Goal: Task Accomplishment & Management: Complete application form

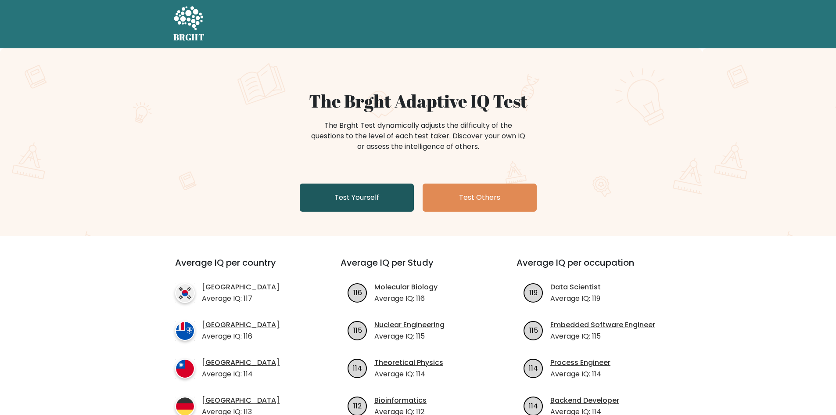
click at [387, 194] on link "Test Yourself" at bounding box center [357, 198] width 114 height 28
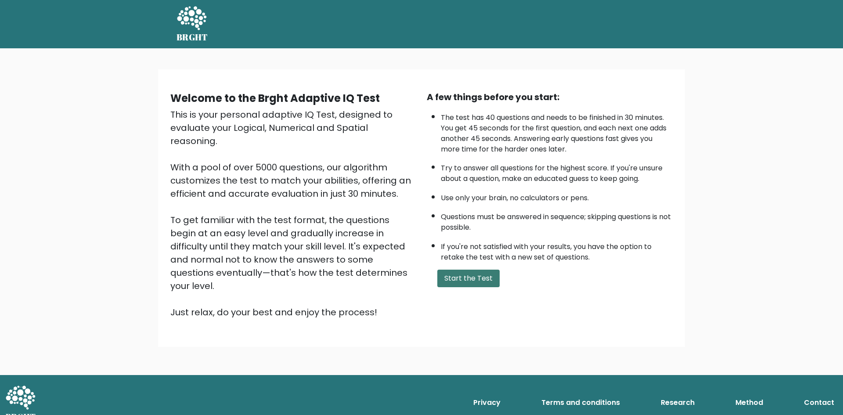
click at [459, 274] on button "Start the Test" at bounding box center [468, 279] width 62 height 18
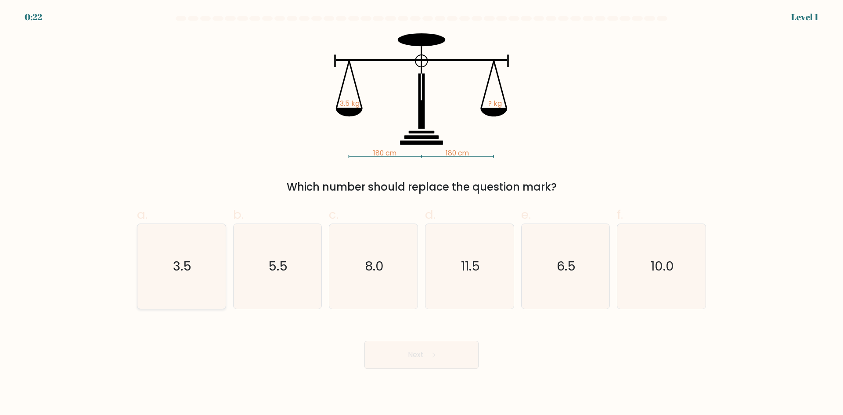
click at [169, 270] on icon "3.5" at bounding box center [181, 266] width 85 height 85
click at [422, 213] on input "a. 3.5" at bounding box center [422, 211] width 0 height 6
radio input "true"
click at [429, 360] on button "Next" at bounding box center [421, 355] width 114 height 28
click at [438, 357] on button "Next" at bounding box center [421, 355] width 114 height 28
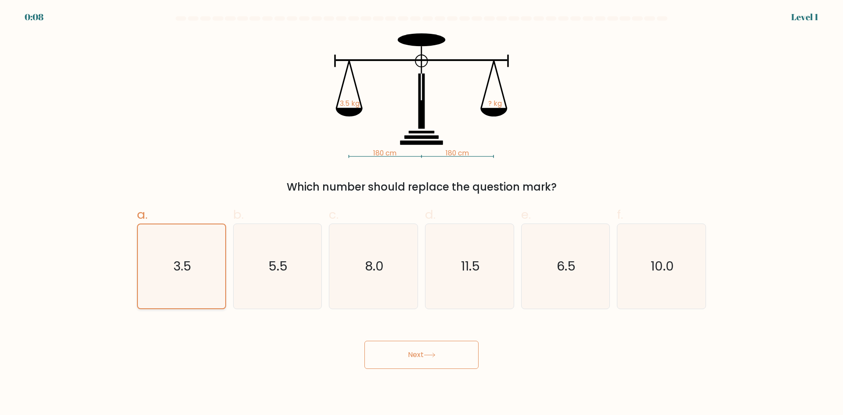
click at [145, 275] on icon "3.5" at bounding box center [182, 266] width 84 height 84
click at [422, 213] on input "a. 3.5" at bounding box center [422, 211] width 0 height 6
click at [410, 356] on button "Next" at bounding box center [421, 355] width 114 height 28
click at [248, 274] on icon "5.5" at bounding box center [277, 266] width 85 height 85
click at [422, 213] on input "b. 5.5" at bounding box center [422, 211] width 0 height 6
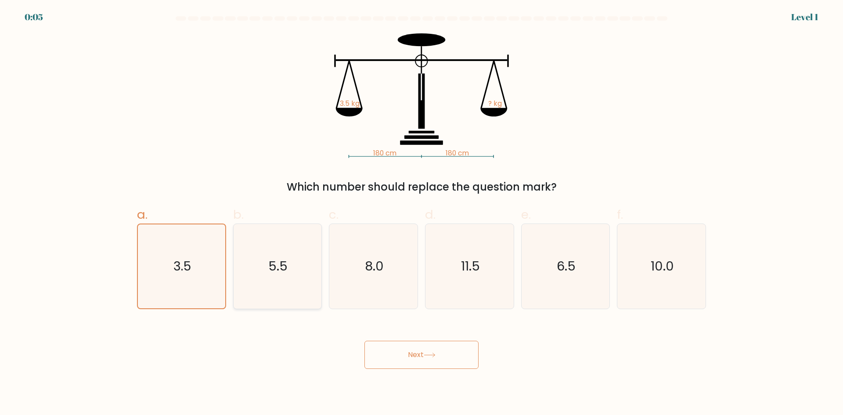
radio input "true"
click at [195, 270] on icon "3.5" at bounding box center [181, 266] width 85 height 85
click at [422, 213] on input "a. 3.5" at bounding box center [422, 211] width 0 height 6
radio input "true"
click at [405, 353] on button "Next" at bounding box center [421, 355] width 114 height 28
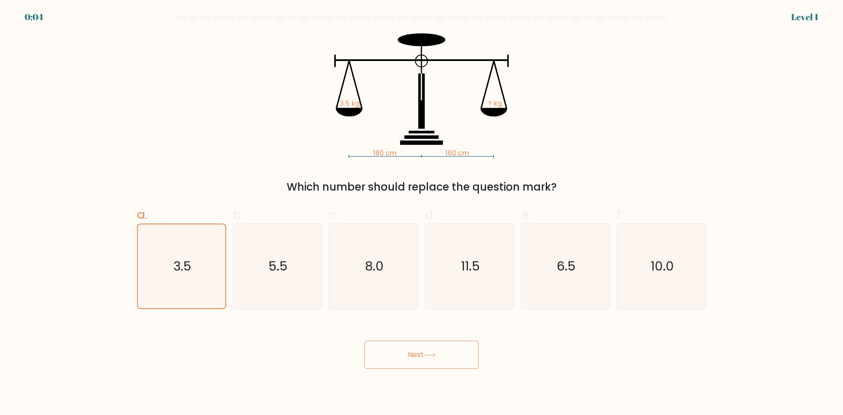
click at [405, 353] on button "Next" at bounding box center [421, 355] width 114 height 28
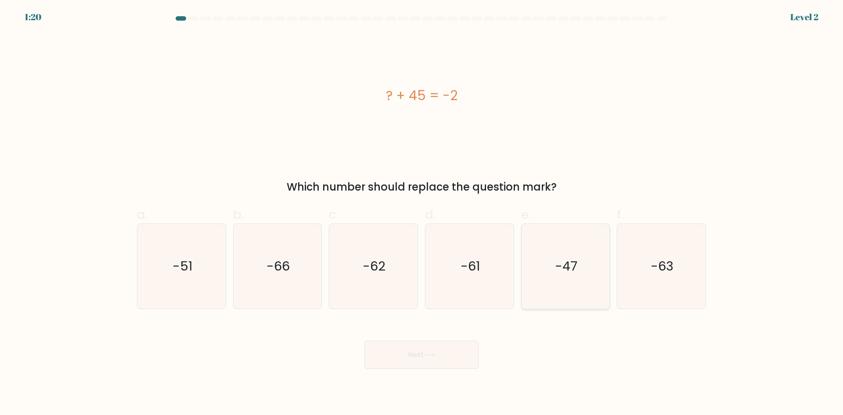
click at [582, 275] on icon "-47" at bounding box center [565, 266] width 85 height 85
click at [422, 213] on input "e. -47" at bounding box center [422, 211] width 0 height 6
radio input "true"
click at [436, 351] on button "Next" at bounding box center [421, 355] width 114 height 28
click at [364, 341] on button "Next" at bounding box center [421, 355] width 114 height 28
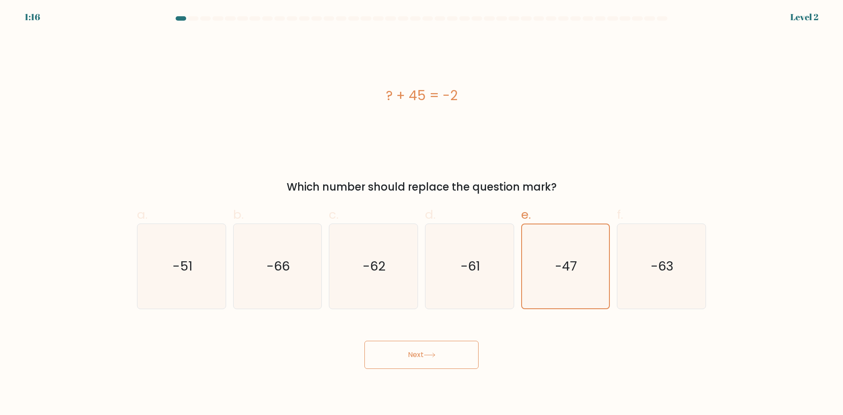
click at [448, 353] on button "Next" at bounding box center [421, 355] width 114 height 28
click at [417, 355] on button "Next" at bounding box center [421, 355] width 114 height 28
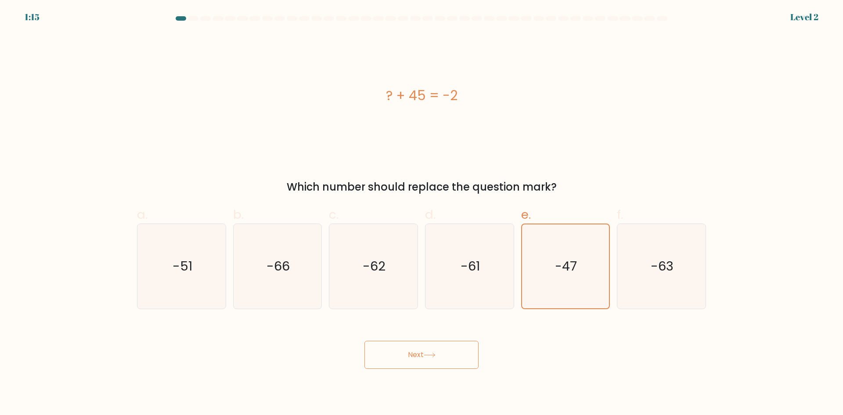
click at [417, 355] on button "Next" at bounding box center [421, 355] width 114 height 28
drag, startPoint x: 417, startPoint y: 356, endPoint x: 391, endPoint y: 356, distance: 25.9
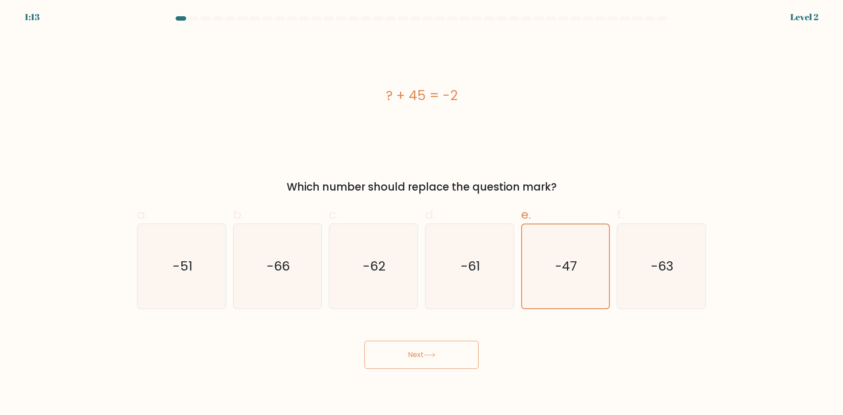
click at [391, 356] on button "Next" at bounding box center [421, 355] width 114 height 28
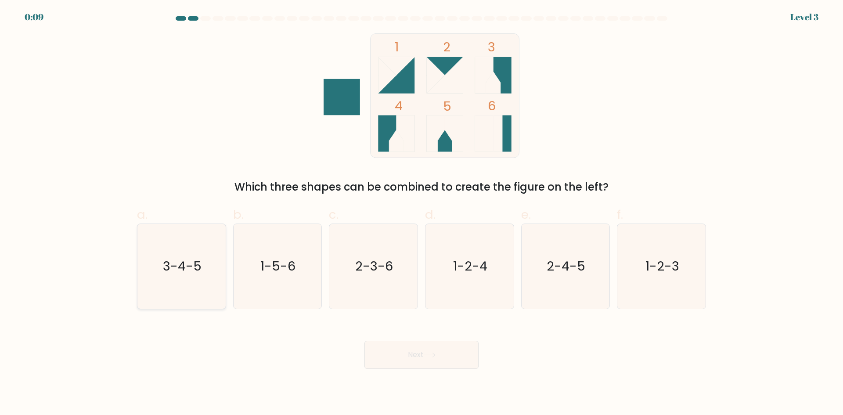
click at [195, 281] on icon "3-4-5" at bounding box center [181, 266] width 85 height 85
click at [422, 213] on input "a. 3-4-5" at bounding box center [422, 211] width 0 height 6
radio input "true"
click at [403, 357] on button "Next" at bounding box center [421, 355] width 114 height 28
click at [396, 354] on button "Next" at bounding box center [421, 355] width 114 height 28
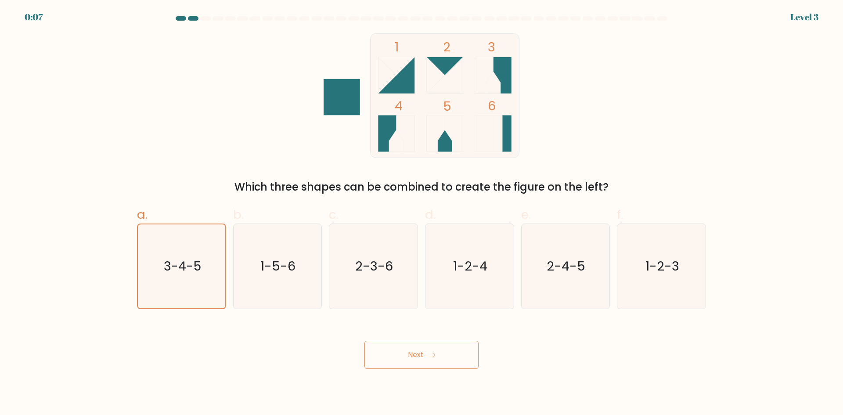
click at [396, 354] on button "Next" at bounding box center [421, 355] width 114 height 28
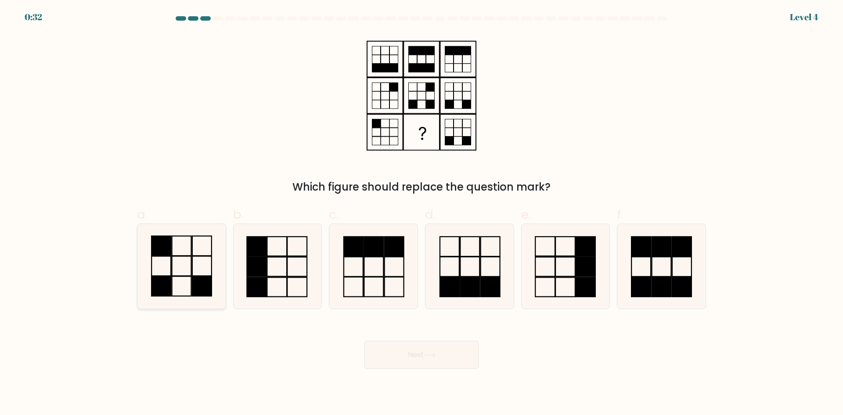
click at [194, 268] on icon at bounding box center [181, 266] width 85 height 85
click at [422, 213] on input "a." at bounding box center [422, 211] width 0 height 6
radio input "true"
click at [427, 359] on button "Next" at bounding box center [421, 355] width 114 height 28
click at [428, 359] on button "Next" at bounding box center [421, 355] width 114 height 28
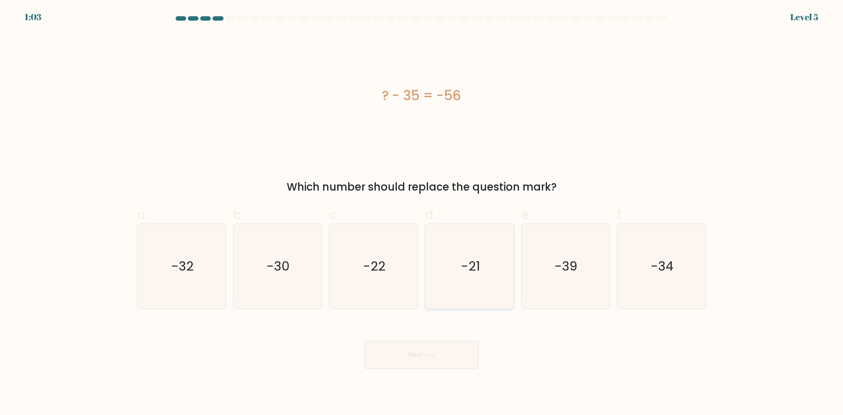
click at [483, 265] on icon "-21" at bounding box center [469, 266] width 85 height 85
click at [422, 213] on input "d. -21" at bounding box center [422, 211] width 0 height 6
radio input "true"
click at [443, 357] on button "Next" at bounding box center [421, 355] width 114 height 28
click at [396, 353] on button "Next" at bounding box center [421, 355] width 114 height 28
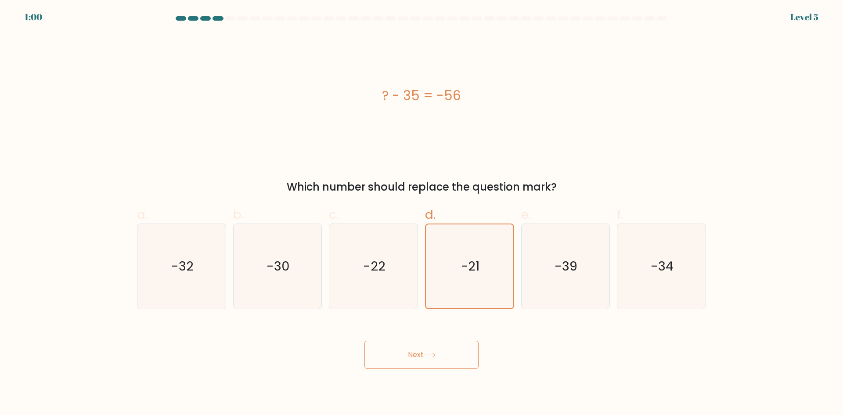
click at [396, 353] on button "Next" at bounding box center [421, 355] width 114 height 28
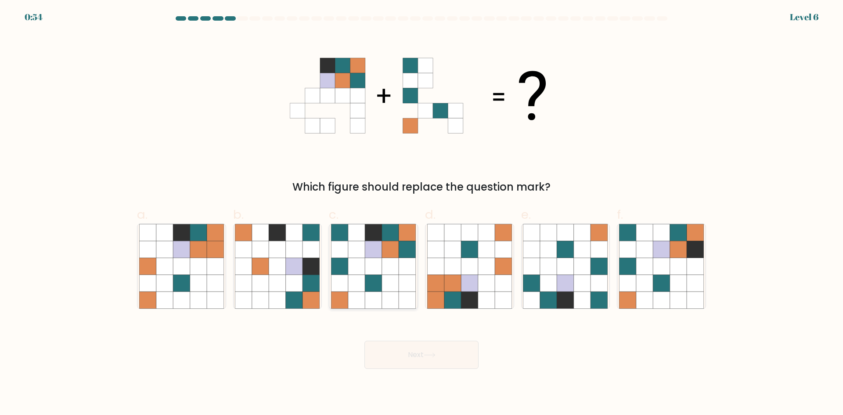
click at [375, 292] on icon at bounding box center [373, 300] width 17 height 17
click at [422, 213] on input "c." at bounding box center [422, 211] width 0 height 6
radio input "true"
click at [410, 355] on button "Next" at bounding box center [421, 355] width 114 height 28
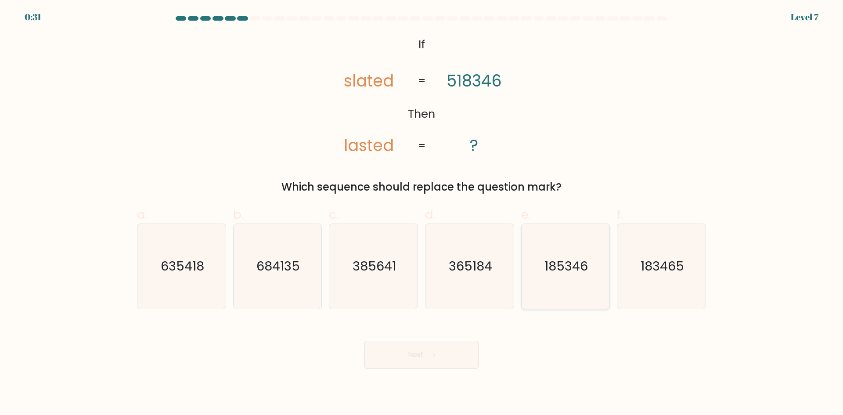
click at [572, 275] on text "185346" at bounding box center [565, 266] width 43 height 18
click at [422, 213] on input "e. 185346" at bounding box center [422, 211] width 0 height 6
radio input "true"
click at [447, 357] on button "Next" at bounding box center [421, 355] width 114 height 28
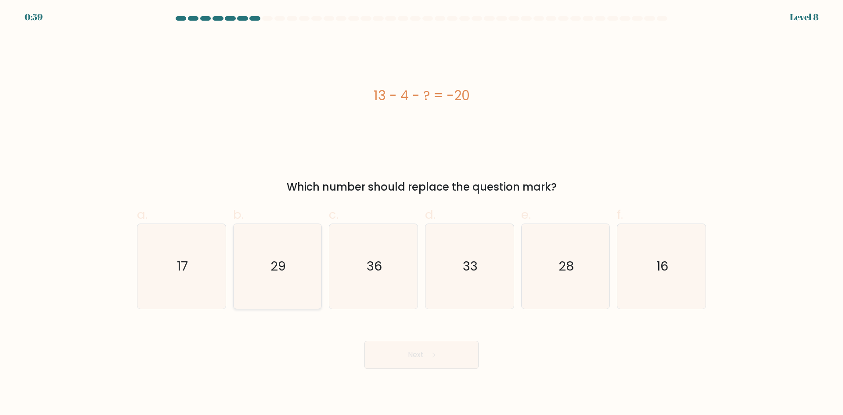
click at [270, 281] on icon "29" at bounding box center [277, 266] width 85 height 85
click at [422, 213] on input "b. 29" at bounding box center [422, 211] width 0 height 6
radio input "true"
click at [389, 354] on button "Next" at bounding box center [421, 355] width 114 height 28
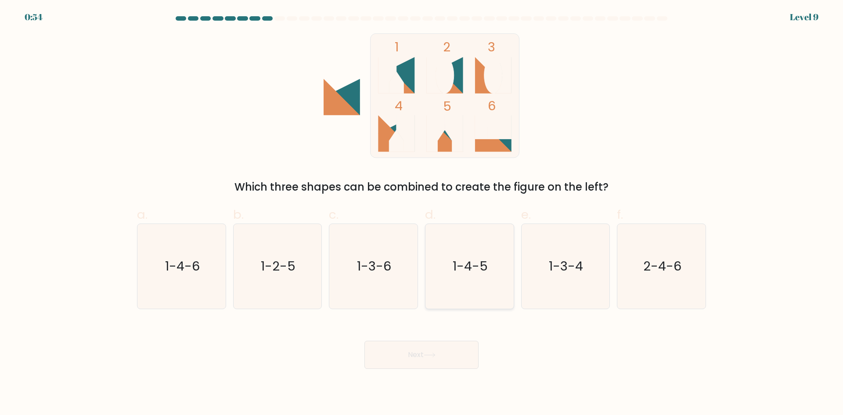
click at [472, 278] on icon "1-4-5" at bounding box center [469, 266] width 85 height 85
click at [422, 213] on input "d. 1-4-5" at bounding box center [422, 211] width 0 height 6
radio input "true"
click at [460, 347] on button "Next" at bounding box center [421, 355] width 114 height 28
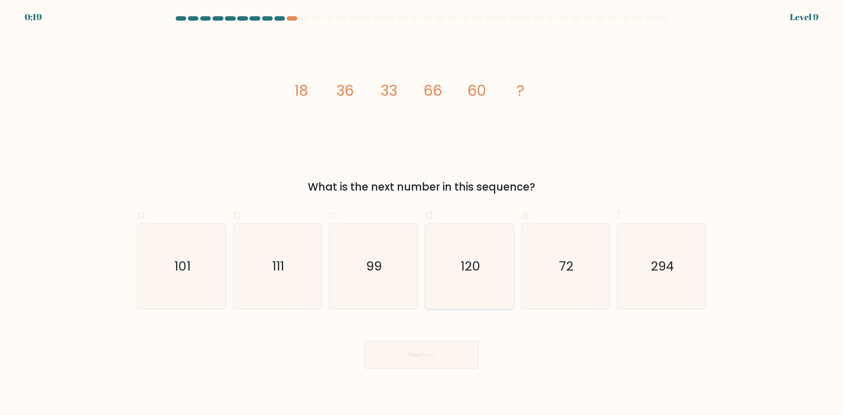
click at [488, 285] on icon "120" at bounding box center [469, 266] width 85 height 85
click at [422, 213] on input "d. 120" at bounding box center [422, 211] width 0 height 6
radio input "true"
click at [411, 362] on button "Next" at bounding box center [421, 355] width 114 height 28
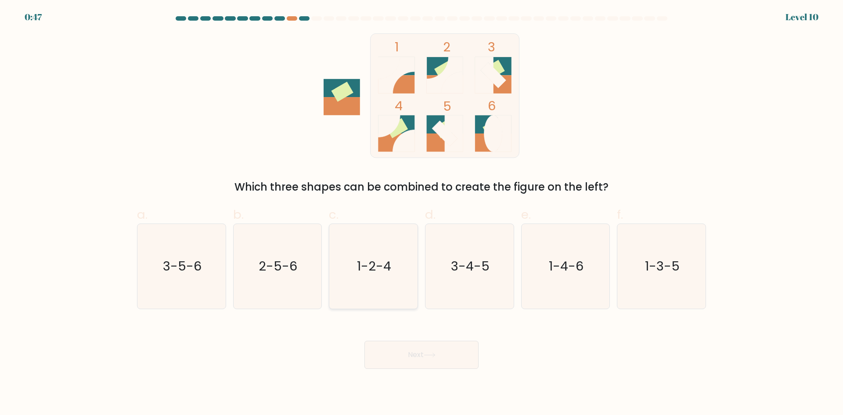
click at [378, 292] on icon "1-2-4" at bounding box center [373, 266] width 85 height 85
click at [422, 213] on input "c. 1-2-4" at bounding box center [422, 211] width 0 height 6
radio input "true"
click at [408, 350] on button "Next" at bounding box center [421, 355] width 114 height 28
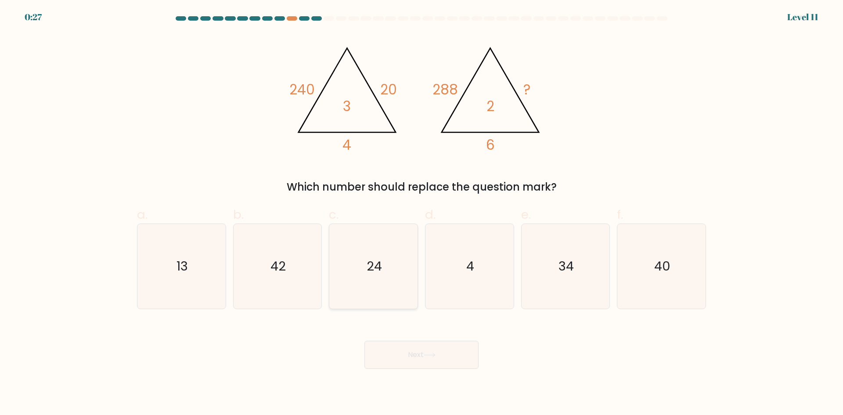
drag, startPoint x: 377, startPoint y: 283, endPoint x: 386, endPoint y: 301, distance: 20.2
click at [377, 283] on icon "24" at bounding box center [373, 266] width 85 height 85
click at [422, 213] on input "c. 24" at bounding box center [422, 211] width 0 height 6
radio input "true"
click at [429, 352] on button "Next" at bounding box center [421, 355] width 114 height 28
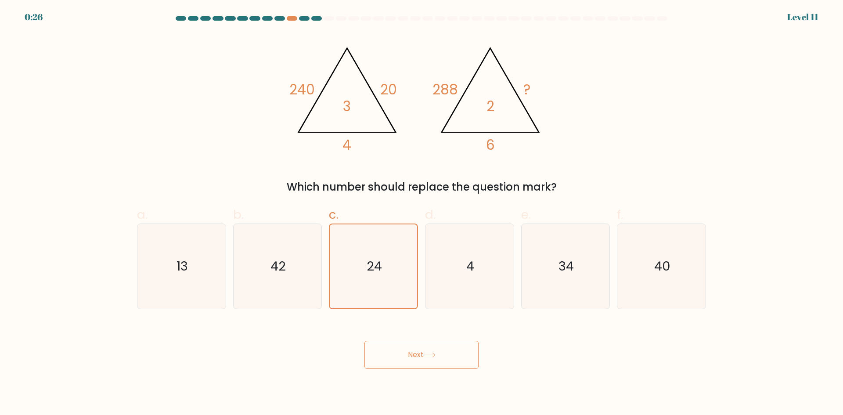
click at [429, 352] on button "Next" at bounding box center [421, 355] width 114 height 28
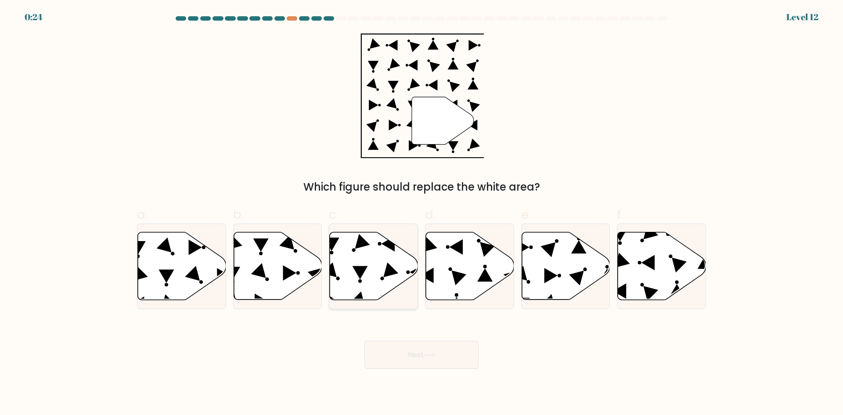
click at [382, 264] on icon at bounding box center [374, 266] width 88 height 68
click at [422, 213] on input "c." at bounding box center [422, 211] width 0 height 6
radio input "true"
click at [416, 352] on button "Next" at bounding box center [421, 355] width 114 height 28
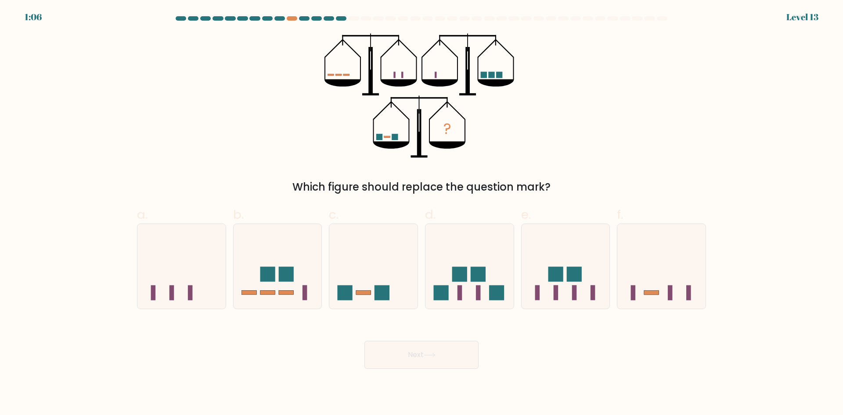
click at [281, 345] on div "Next" at bounding box center [422, 344] width 580 height 49
click at [363, 266] on icon at bounding box center [373, 266] width 88 height 73
click at [422, 213] on input "c." at bounding box center [422, 211] width 0 height 6
radio input "true"
click at [397, 355] on button "Next" at bounding box center [421, 355] width 114 height 28
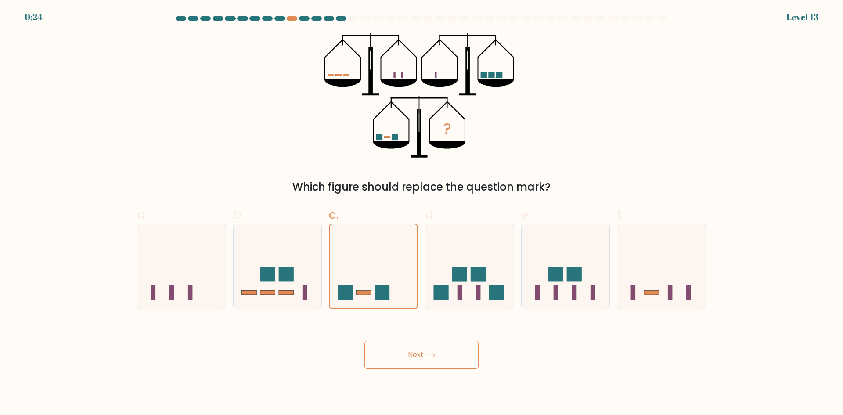
click at [397, 355] on button "Next" at bounding box center [421, 355] width 114 height 28
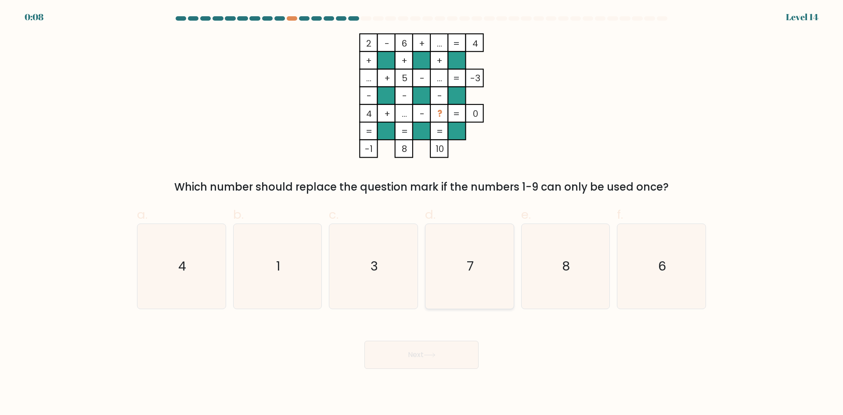
click at [487, 258] on icon "7" at bounding box center [469, 266] width 85 height 85
click at [422, 213] on input "d. 7" at bounding box center [422, 211] width 0 height 6
radio input "true"
click at [445, 353] on button "Next" at bounding box center [421, 355] width 114 height 28
click at [444, 353] on button "Next" at bounding box center [421, 355] width 114 height 28
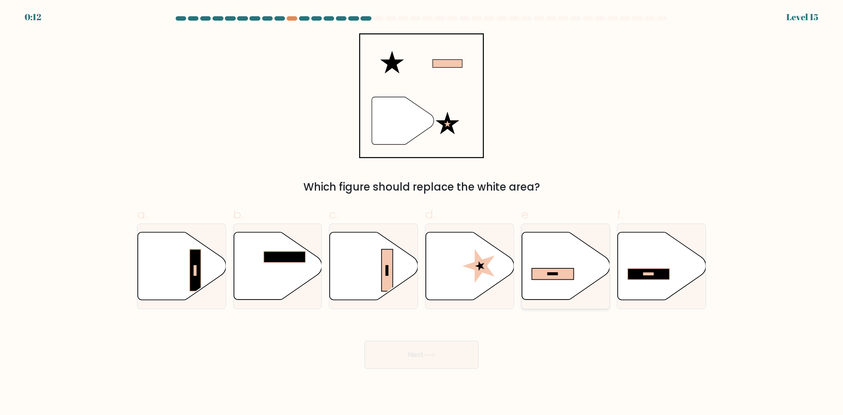
click at [543, 270] on rect at bounding box center [553, 273] width 42 height 11
click at [422, 213] on input "e." at bounding box center [422, 211] width 0 height 6
radio input "true"
click at [423, 356] on button "Next" at bounding box center [421, 355] width 114 height 28
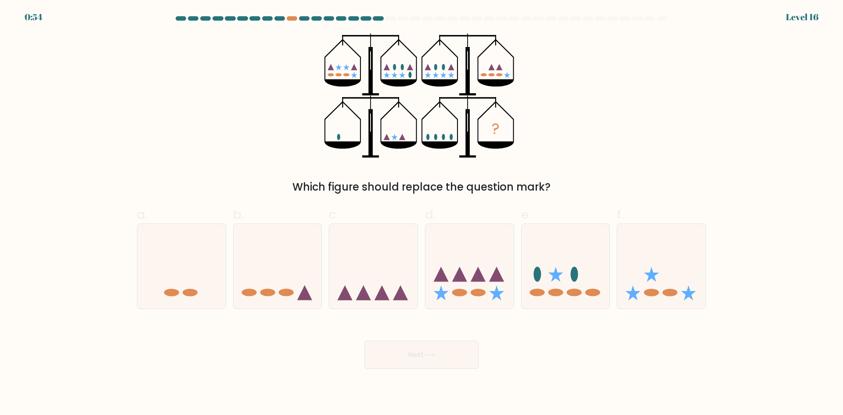
click at [321, 362] on div "Next" at bounding box center [422, 344] width 580 height 49
click at [655, 267] on icon at bounding box center [661, 266] width 88 height 73
click at [422, 213] on input "f." at bounding box center [422, 211] width 0 height 6
radio input "true"
click at [498, 357] on div "Next" at bounding box center [422, 344] width 580 height 49
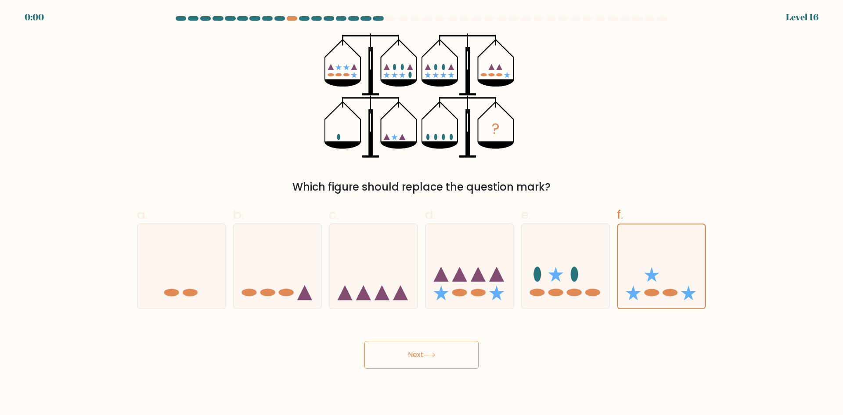
click at [455, 371] on body "0:00 Level 16" at bounding box center [421, 207] width 843 height 415
click at [449, 355] on div "Next" at bounding box center [422, 344] width 580 height 49
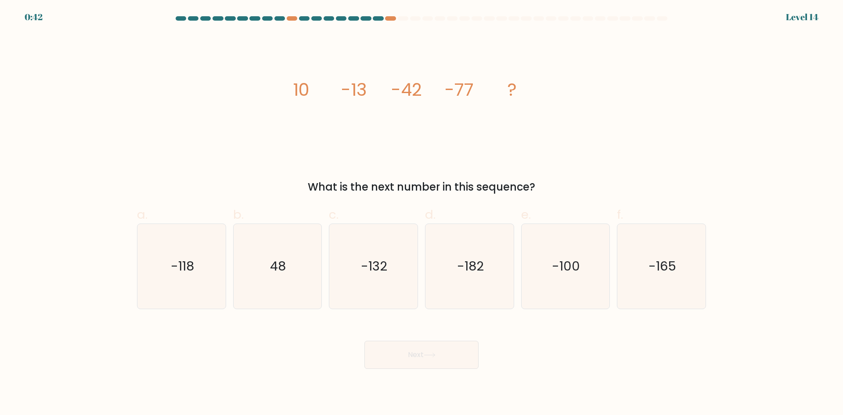
click at [348, 369] on body "0:42 Level 14" at bounding box center [421, 207] width 843 height 415
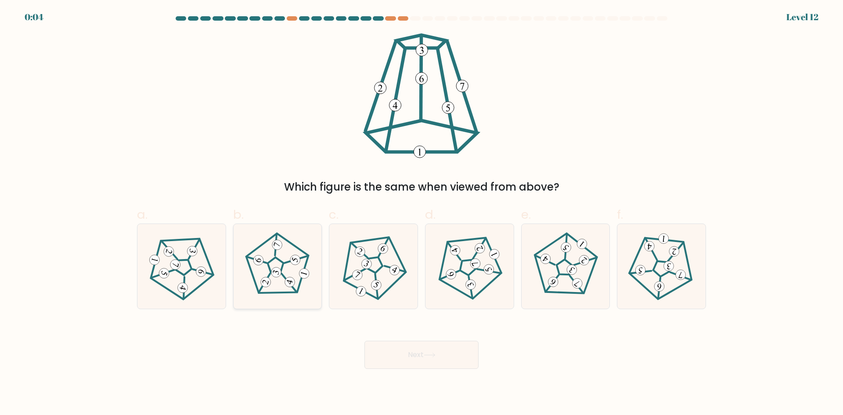
click at [298, 280] on icon at bounding box center [278, 266] width 68 height 68
click at [422, 213] on input "b." at bounding box center [422, 211] width 0 height 6
radio input "true"
click at [385, 291] on 250 at bounding box center [375, 264] width 83 height 82
click at [422, 213] on input "c." at bounding box center [422, 211] width 0 height 6
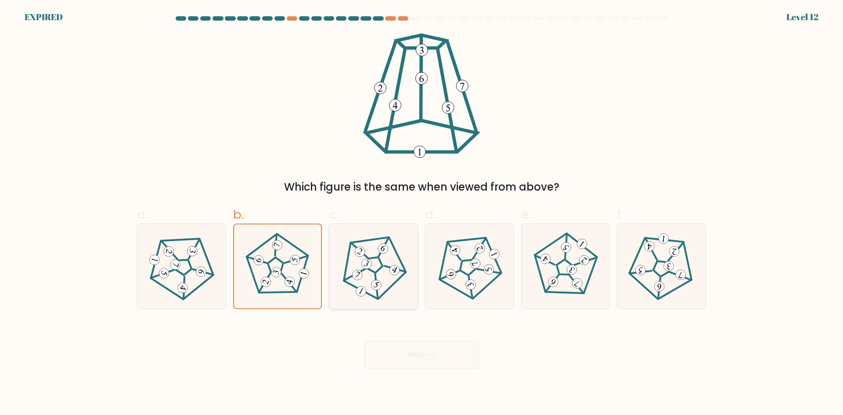
radio input "true"
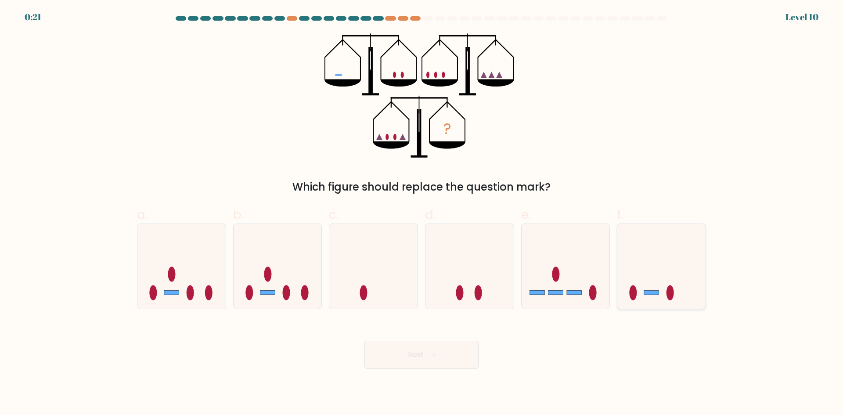
click at [639, 265] on icon at bounding box center [661, 266] width 88 height 73
click at [422, 213] on input "f." at bounding box center [422, 211] width 0 height 6
radio input "true"
click at [452, 350] on button "Next" at bounding box center [421, 355] width 114 height 28
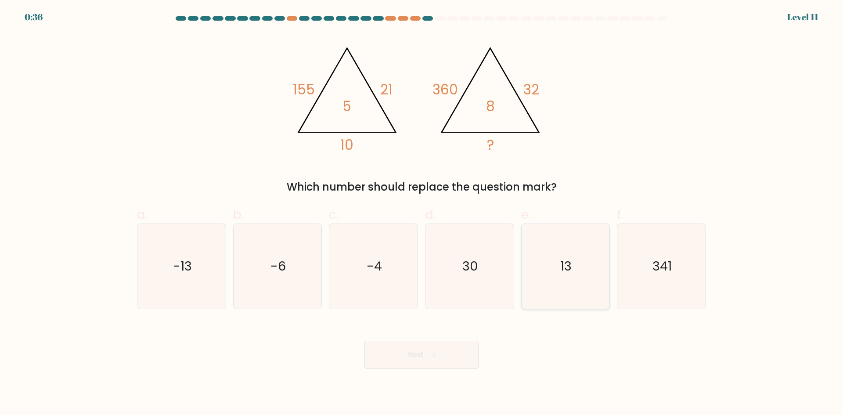
click at [568, 256] on icon "13" at bounding box center [565, 266] width 85 height 85
click at [422, 213] on input "e. 13" at bounding box center [422, 211] width 0 height 6
radio input "true"
click at [429, 355] on icon at bounding box center [429, 355] width 11 height 4
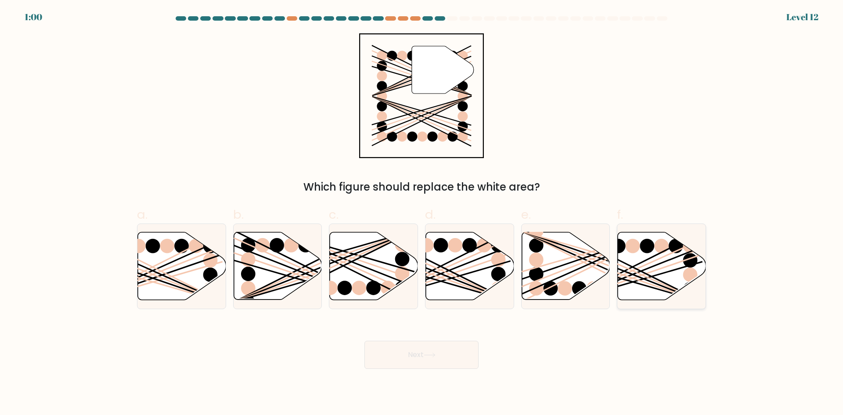
click at [653, 282] on line at bounding box center [632, 274] width 142 height 56
click at [422, 213] on input "f." at bounding box center [422, 211] width 0 height 6
radio input "true"
click at [429, 360] on button "Next" at bounding box center [421, 355] width 114 height 28
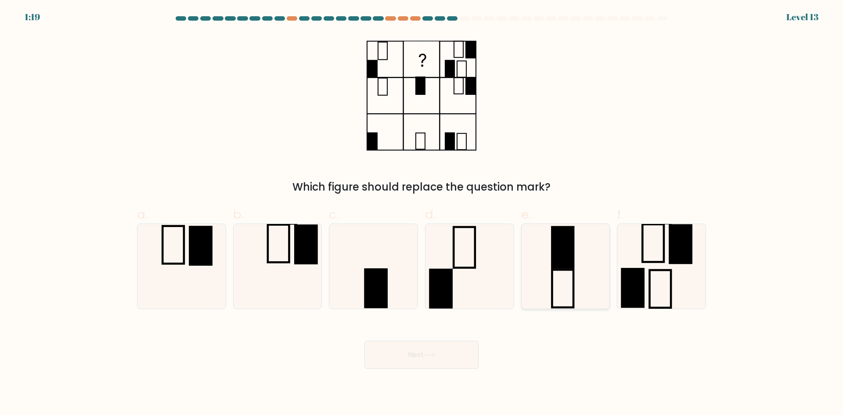
click at [557, 262] on rect at bounding box center [563, 247] width 22 height 41
click at [422, 213] on input "e." at bounding box center [422, 211] width 0 height 6
radio input "true"
click at [448, 361] on button "Next" at bounding box center [421, 355] width 114 height 28
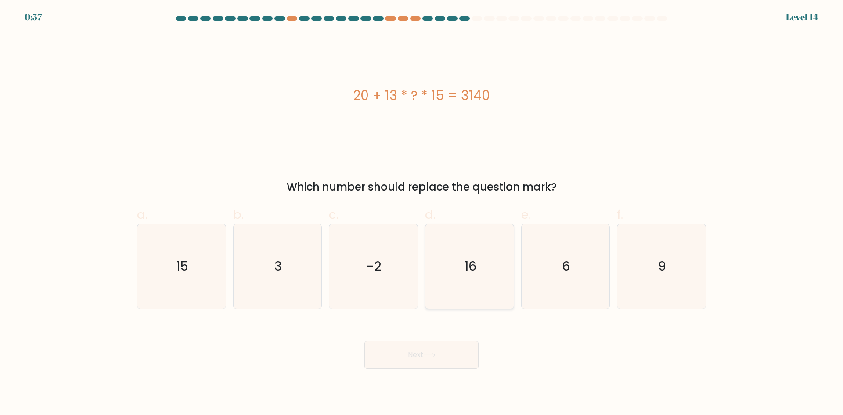
click at [473, 283] on icon "16" at bounding box center [469, 266] width 85 height 85
click at [422, 213] on input "d. 16" at bounding box center [422, 211] width 0 height 6
radio input "true"
click at [422, 357] on button "Next" at bounding box center [421, 355] width 114 height 28
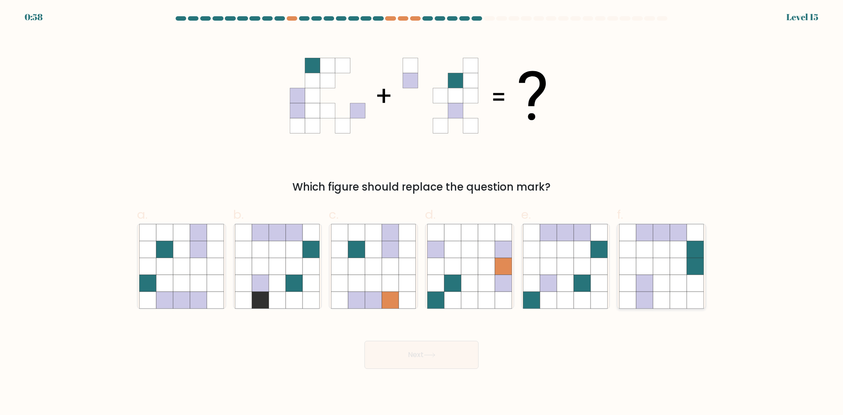
click at [673, 271] on icon at bounding box center [678, 266] width 17 height 17
click at [422, 213] on input "f." at bounding box center [422, 211] width 0 height 6
radio input "true"
click at [442, 360] on button "Next" at bounding box center [421, 355] width 114 height 28
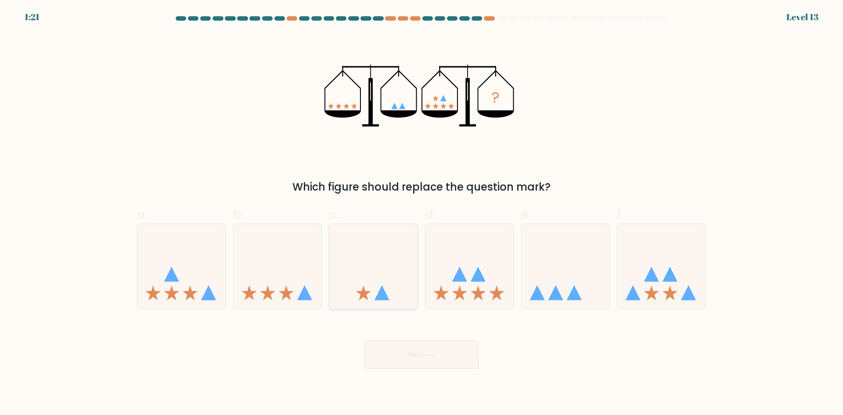
click at [375, 284] on icon at bounding box center [373, 266] width 88 height 73
click at [422, 213] on input "c." at bounding box center [422, 211] width 0 height 6
radio input "true"
click at [301, 287] on icon at bounding box center [278, 266] width 88 height 73
click at [422, 213] on input "b." at bounding box center [422, 211] width 0 height 6
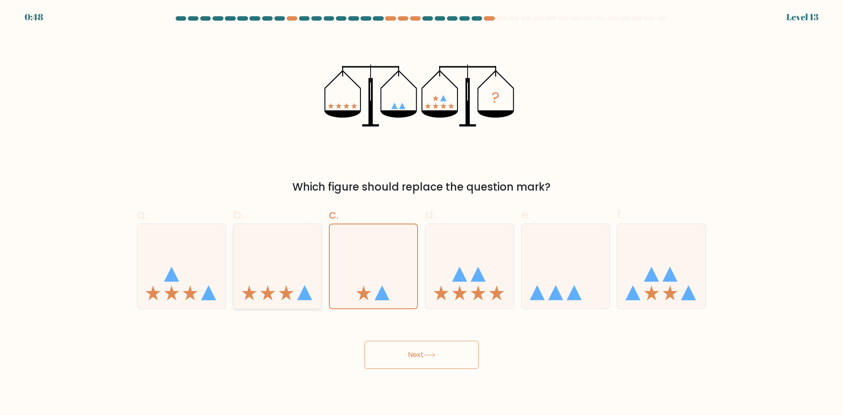
radio input "true"
click at [194, 279] on icon at bounding box center [181, 266] width 88 height 73
click at [422, 213] on input "a." at bounding box center [422, 211] width 0 height 6
radio input "true"
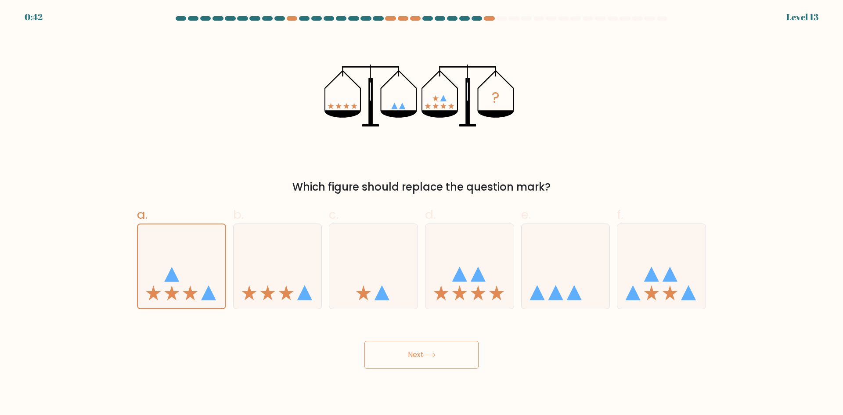
click at [387, 353] on button "Next" at bounding box center [421, 355] width 114 height 28
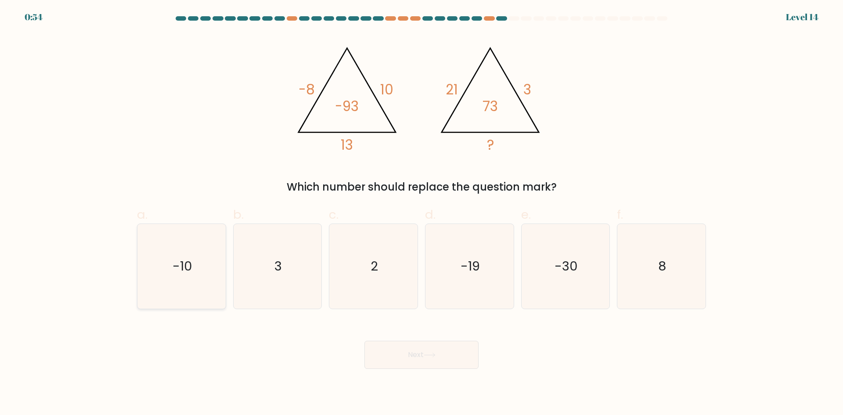
click at [208, 288] on icon "-10" at bounding box center [181, 266] width 85 height 85
click at [422, 213] on input "a. -10" at bounding box center [422, 211] width 0 height 6
radio input "true"
click at [409, 365] on button "Next" at bounding box center [421, 355] width 114 height 28
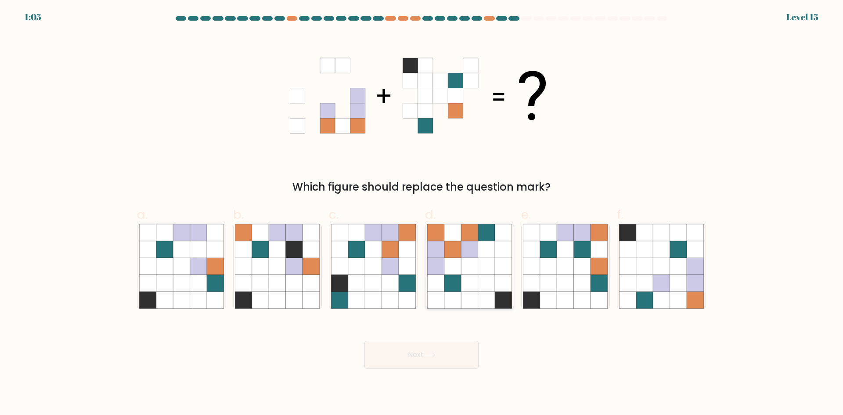
click at [481, 278] on icon at bounding box center [486, 283] width 17 height 17
click at [422, 213] on input "d." at bounding box center [422, 211] width 0 height 6
radio input "true"
click at [457, 359] on button "Next" at bounding box center [421, 355] width 114 height 28
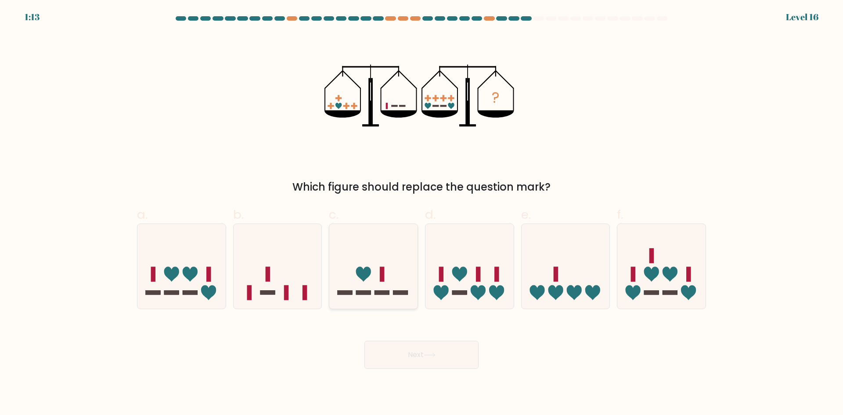
click at [380, 287] on icon at bounding box center [373, 266] width 88 height 73
click at [422, 213] on input "c." at bounding box center [422, 211] width 0 height 6
radio input "true"
click at [430, 349] on button "Next" at bounding box center [421, 355] width 114 height 28
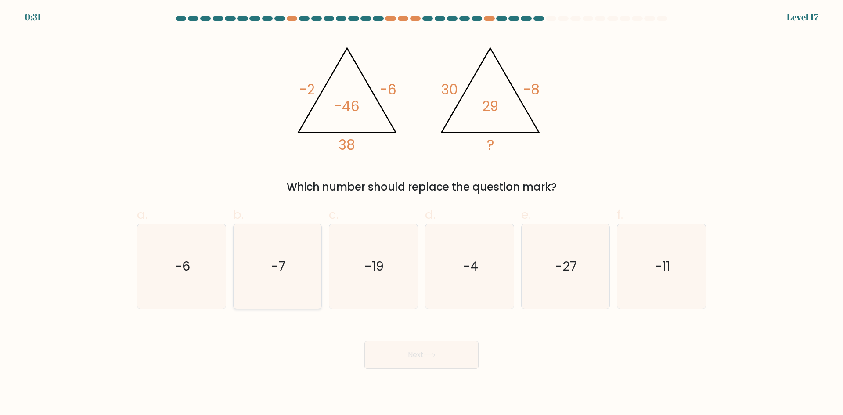
drag, startPoint x: 258, startPoint y: 278, endPoint x: 271, endPoint y: 284, distance: 14.7
click at [258, 278] on icon "-7" at bounding box center [277, 266] width 85 height 85
click at [422, 213] on input "b. -7" at bounding box center [422, 211] width 0 height 6
radio input "true"
click at [434, 361] on button "Next" at bounding box center [421, 355] width 114 height 28
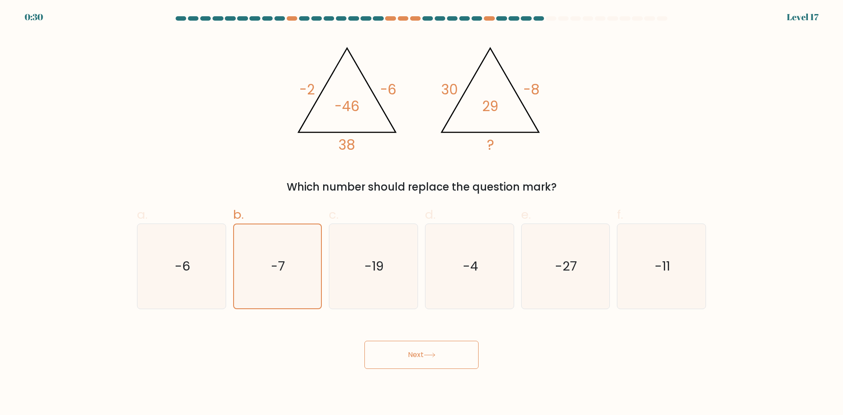
click at [434, 361] on button "Next" at bounding box center [421, 355] width 114 height 28
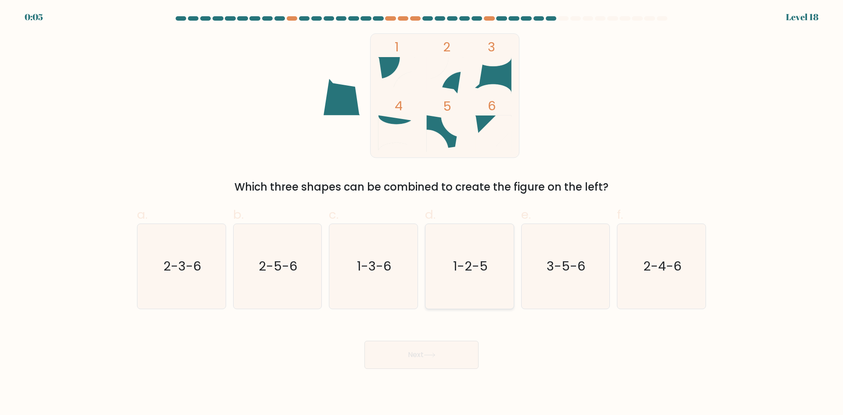
click at [457, 281] on icon "1-2-5" at bounding box center [469, 266] width 85 height 85
click at [422, 213] on input "d. 1-2-5" at bounding box center [422, 211] width 0 height 6
radio input "true"
click at [444, 347] on button "Next" at bounding box center [421, 355] width 114 height 28
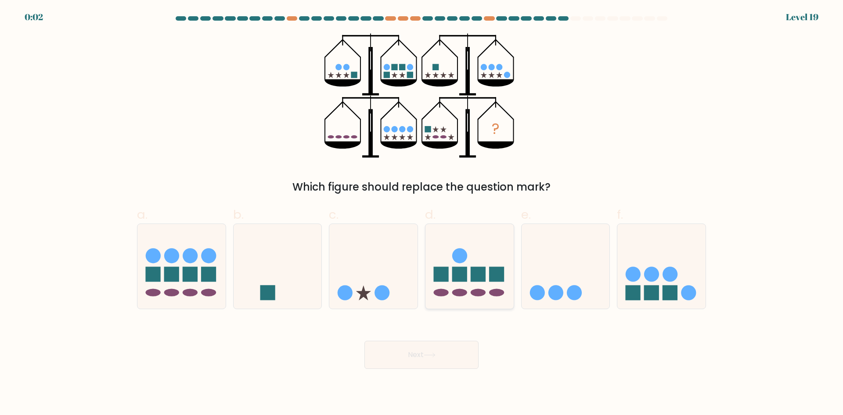
click at [448, 276] on rect at bounding box center [440, 274] width 15 height 15
click at [422, 213] on input "d." at bounding box center [422, 211] width 0 height 6
radio input "true"
click at [432, 354] on icon at bounding box center [430, 355] width 12 height 5
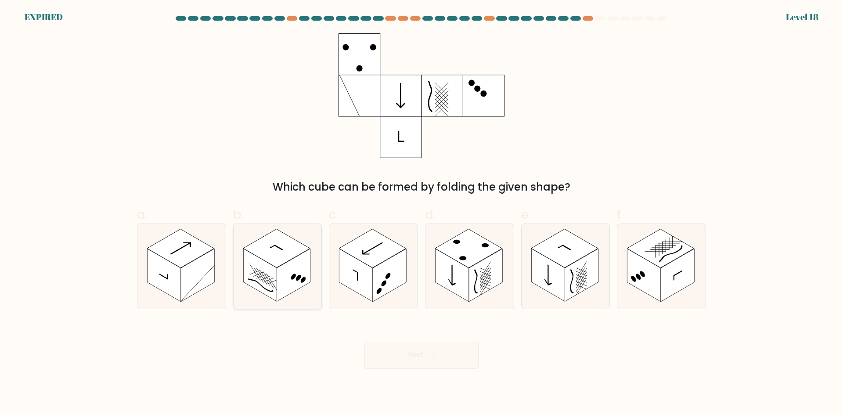
click at [250, 286] on rect at bounding box center [259, 275] width 33 height 53
click at [422, 213] on input "b." at bounding box center [422, 211] width 0 height 6
radio input "true"
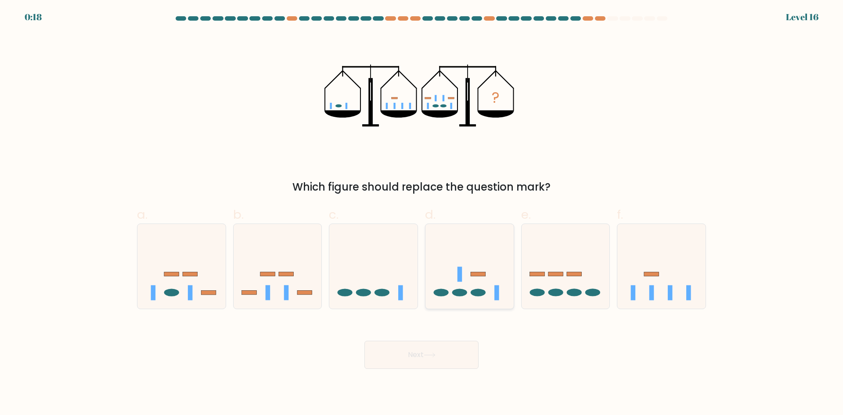
click at [451, 292] on icon at bounding box center [469, 266] width 88 height 73
click at [422, 213] on input "d." at bounding box center [422, 211] width 0 height 6
radio input "true"
click at [438, 350] on button "Next" at bounding box center [421, 355] width 114 height 28
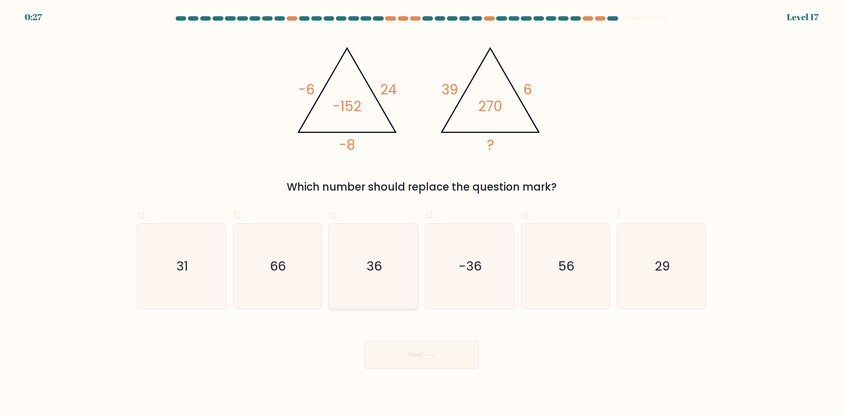
click at [365, 280] on icon "36" at bounding box center [373, 266] width 85 height 85
click at [422, 213] on input "c. 36" at bounding box center [422, 211] width 0 height 6
radio input "true"
click at [410, 367] on button "Next" at bounding box center [421, 355] width 114 height 28
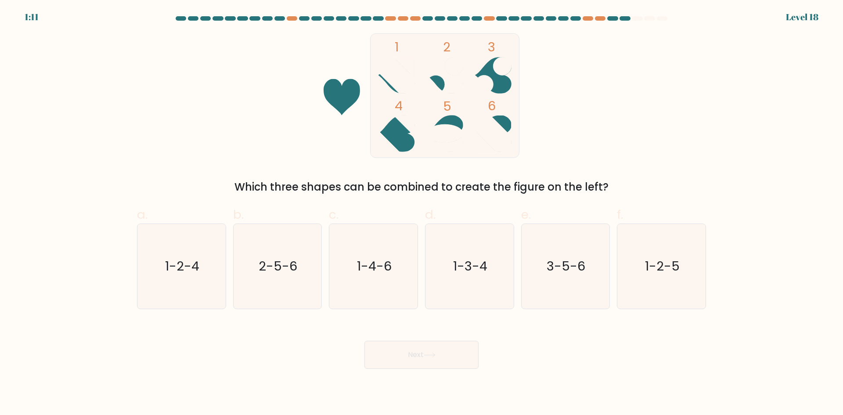
click at [407, 359] on button "Next" at bounding box center [421, 355] width 114 height 28
click at [305, 369] on body "1:10 Level 18" at bounding box center [421, 207] width 843 height 415
click at [391, 282] on icon "1-4-6" at bounding box center [373, 266] width 85 height 85
click at [422, 213] on input "c. 1-4-6" at bounding box center [422, 211] width 0 height 6
radio input "true"
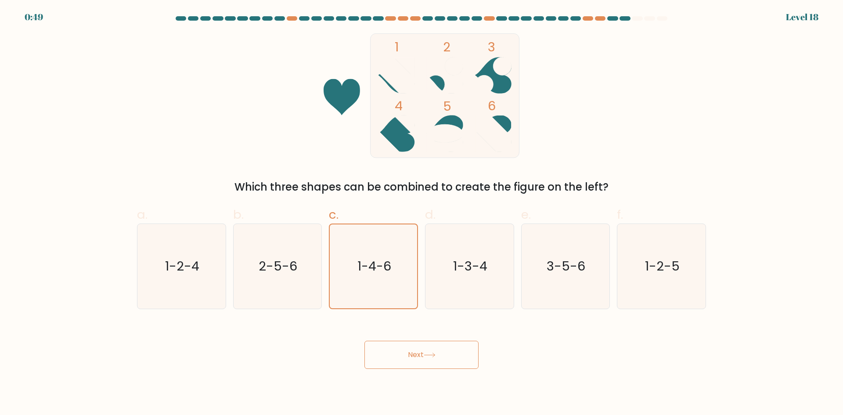
click at [411, 346] on button "Next" at bounding box center [421, 355] width 114 height 28
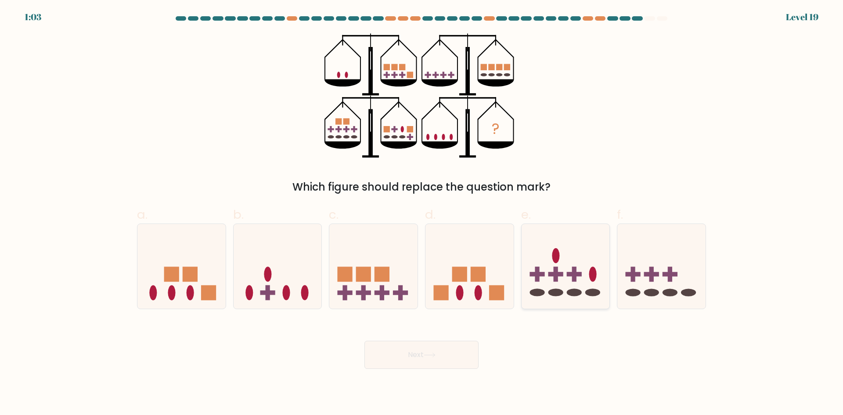
click at [575, 294] on ellipse at bounding box center [574, 292] width 15 height 7
click at [422, 213] on input "e." at bounding box center [422, 211] width 0 height 6
radio input "true"
click at [410, 361] on button "Next" at bounding box center [421, 355] width 114 height 28
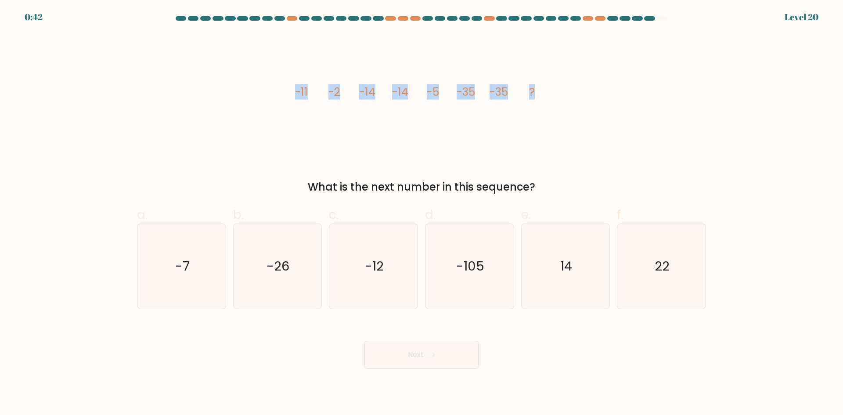
drag, startPoint x: 293, startPoint y: 96, endPoint x: 538, endPoint y: 101, distance: 245.1
click at [538, 101] on icon "image/svg+xml -11 -2 -14 -14 -5 -35 -35 ?" at bounding box center [421, 95] width 263 height 125
copy g "-11 -2 -14 -14 -5 -35 -35 ?"
click at [506, 122] on icon "image/svg+xml -11 -2 -14 -14 -5 -35 -35 ?" at bounding box center [421, 95] width 263 height 125
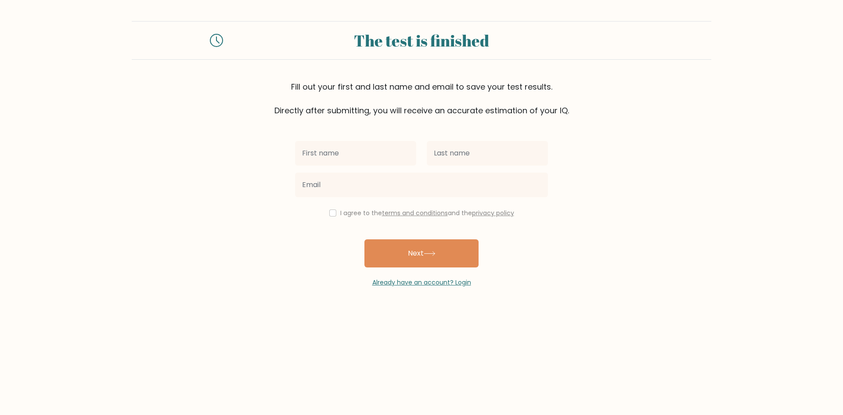
click at [312, 153] on input "text" at bounding box center [355, 153] width 121 height 25
type input "dd"
click at [438, 157] on input "text" at bounding box center [487, 153] width 121 height 25
type input "dd"
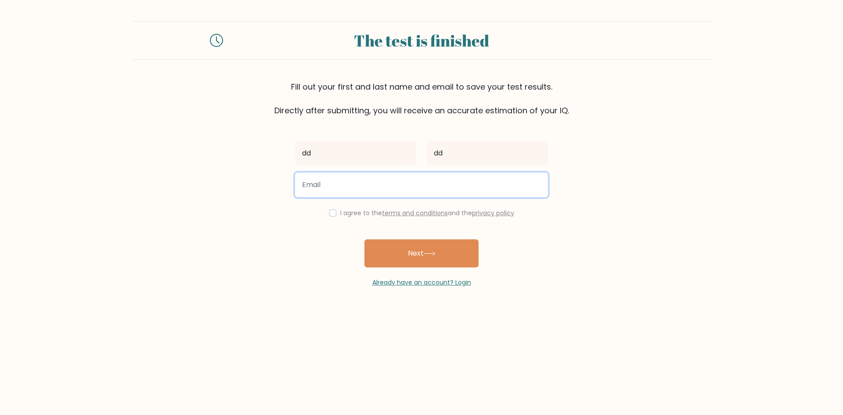
click at [356, 196] on input "email" at bounding box center [421, 185] width 253 height 25
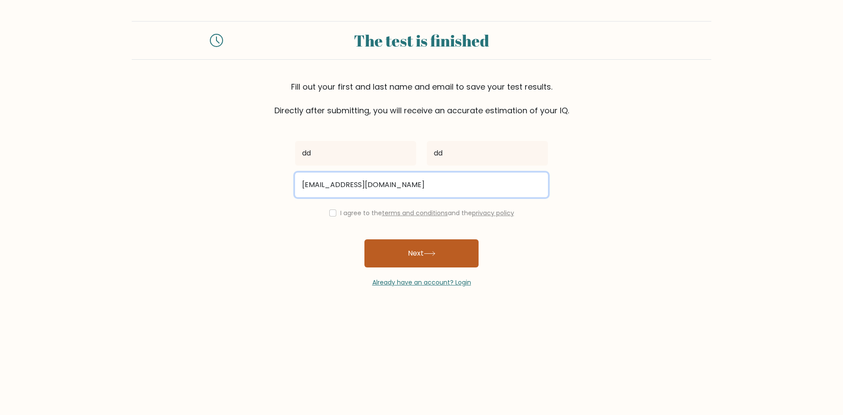
type input "[EMAIL_ADDRESS][DOMAIN_NAME]"
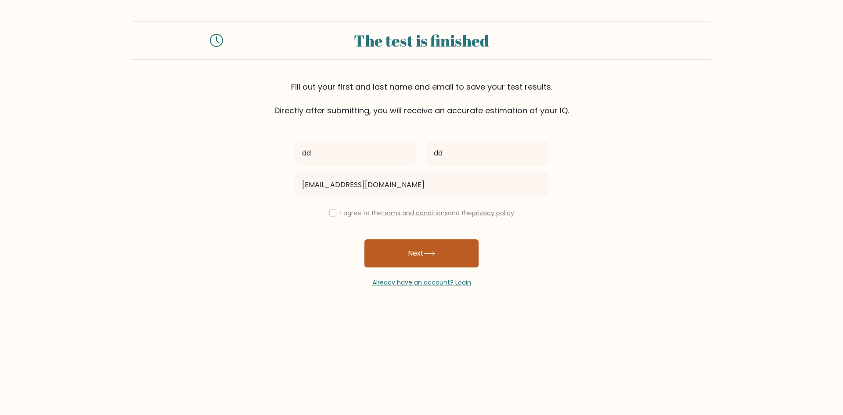
click at [375, 249] on button "Next" at bounding box center [421, 253] width 114 height 28
click at [334, 214] on div "I agree to the terms and conditions and the privacy policy" at bounding box center [421, 213] width 263 height 11
click at [332, 212] on input "checkbox" at bounding box center [332, 212] width 7 height 7
checkbox input "true"
click at [406, 264] on button "Next" at bounding box center [421, 253] width 114 height 28
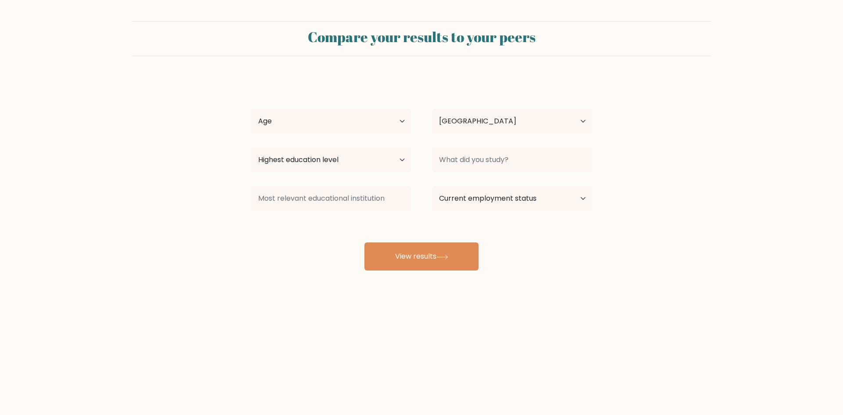
select select "BR"
click at [352, 129] on select "Age Under [DEMOGRAPHIC_DATA] [DEMOGRAPHIC_DATA] [DEMOGRAPHIC_DATA] [DEMOGRAPHIC…" at bounding box center [331, 121] width 160 height 25
select select "25_34"
click at [251, 109] on select "Age Under [DEMOGRAPHIC_DATA] [DEMOGRAPHIC_DATA] [DEMOGRAPHIC_DATA] [DEMOGRAPHIC…" at bounding box center [331, 121] width 160 height 25
click at [479, 126] on select "Country [GEOGRAPHIC_DATA] [GEOGRAPHIC_DATA] [GEOGRAPHIC_DATA] [US_STATE] [GEOGR…" at bounding box center [512, 121] width 160 height 25
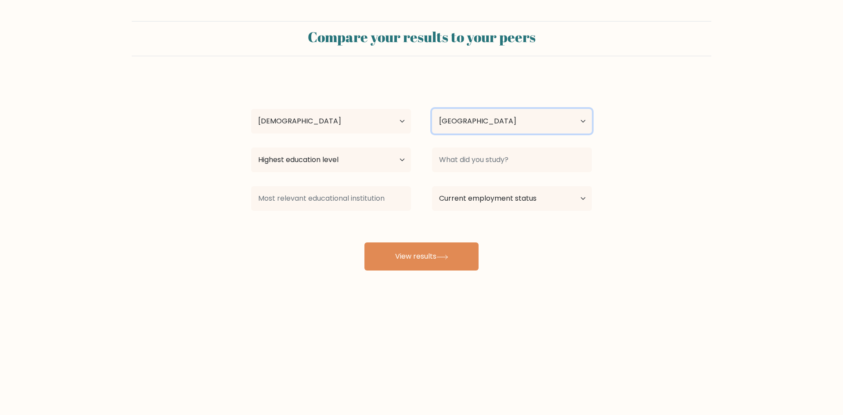
click at [479, 126] on select "Country [GEOGRAPHIC_DATA] [GEOGRAPHIC_DATA] [GEOGRAPHIC_DATA] [US_STATE] [GEOGR…" at bounding box center [512, 121] width 160 height 25
click at [357, 168] on select "Highest education level No schooling Primary Lower Secondary Upper Secondary Oc…" at bounding box center [331, 160] width 160 height 25
select select "bachelors_degree"
click at [251, 148] on select "Highest education level No schooling Primary Lower Secondary Upper Secondary Oc…" at bounding box center [331, 160] width 160 height 25
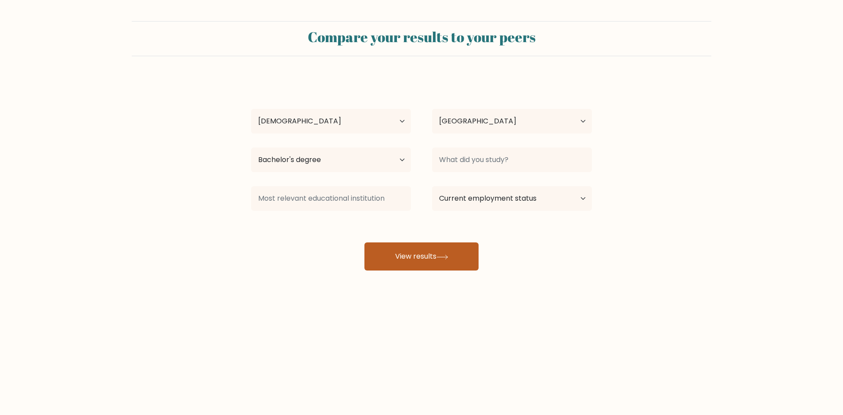
click at [416, 247] on button "View results" at bounding box center [421, 256] width 114 height 28
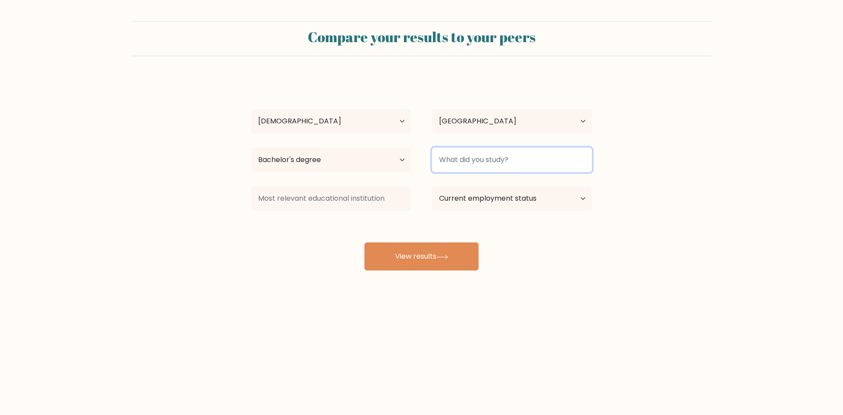
click at [458, 155] on input at bounding box center [512, 160] width 160 height 25
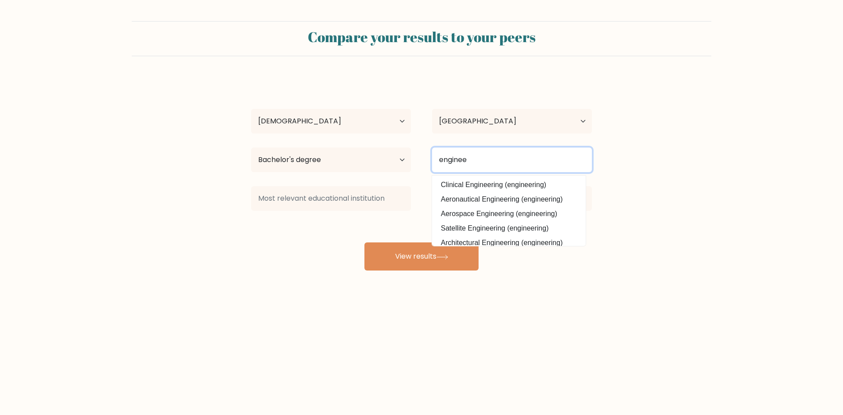
drag, startPoint x: 417, startPoint y: 149, endPoint x: 398, endPoint y: 146, distance: 18.6
click at [399, 147] on div "Highest education level No schooling Primary Lower Secondary Upper Secondary Oc…" at bounding box center [422, 160] width 362 height 32
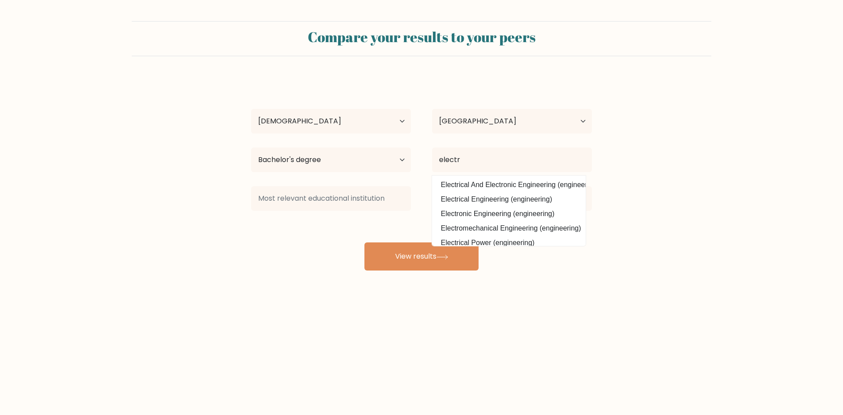
click at [503, 200] on option "Electrical Engineering (engineering)" at bounding box center [508, 199] width 149 height 14
type input "Electrical Engineering"
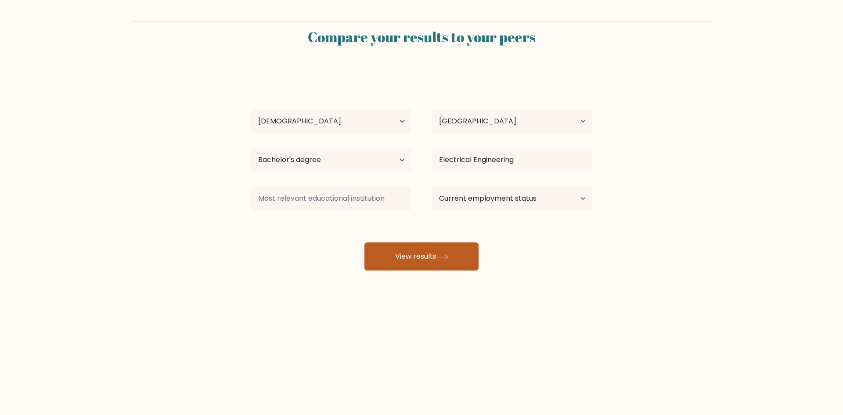
click at [416, 245] on button "View results" at bounding box center [421, 256] width 114 height 28
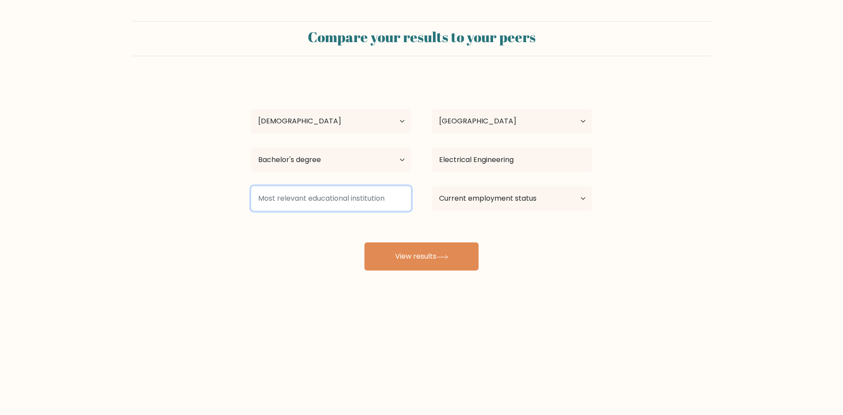
click at [371, 205] on input at bounding box center [331, 198] width 160 height 25
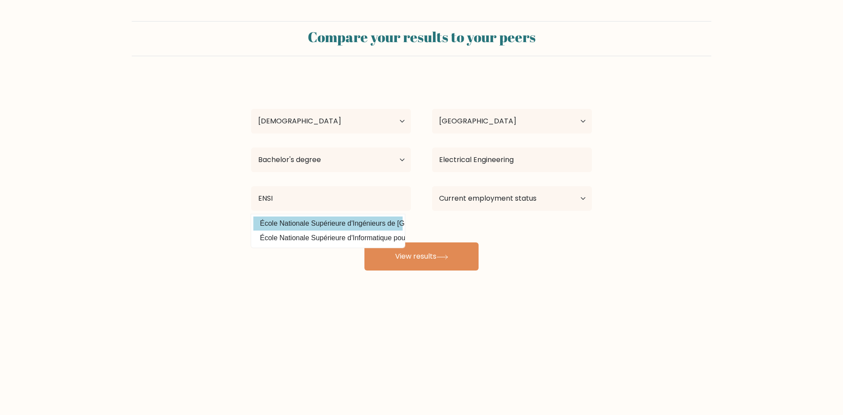
click at [373, 220] on option "École Nationale Supérieure d'Ingénieurs de [GEOGRAPHIC_DATA] ([GEOGRAPHIC_DATA])" at bounding box center [327, 223] width 149 height 14
type input "École Nationale Supérieure d'Ingénieurs de [GEOGRAPHIC_DATA]"
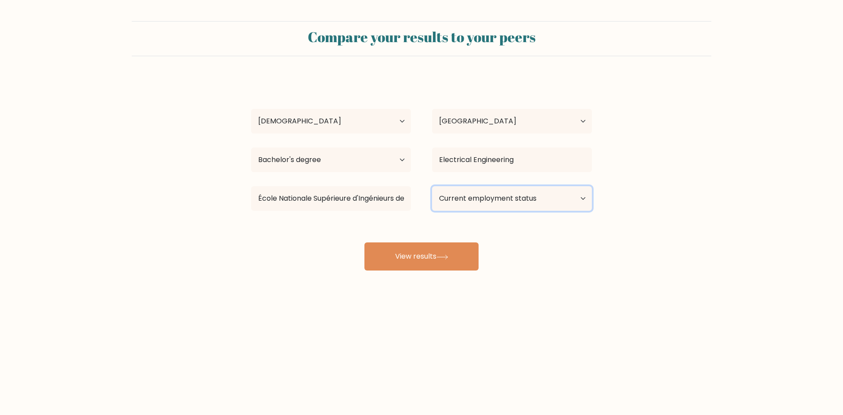
click at [470, 192] on select "Current employment status Employed Student Retired Other / prefer not to answer" at bounding box center [512, 198] width 160 height 25
click at [432, 186] on select "Current employment status Employed Student Retired Other / prefer not to answer" at bounding box center [512, 198] width 160 height 25
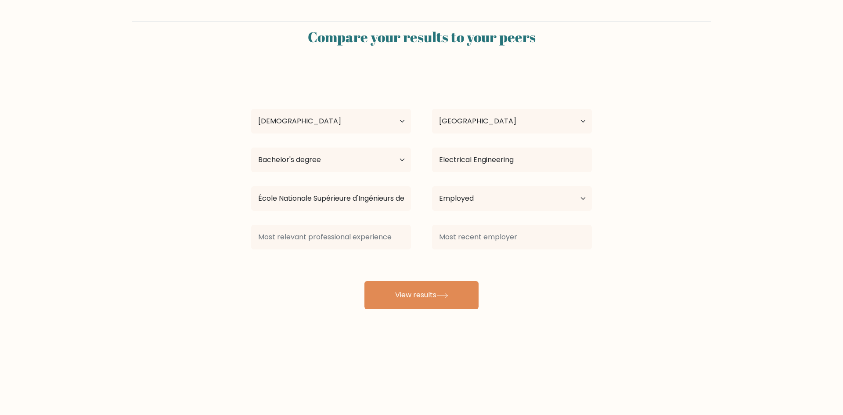
click at [441, 253] on div at bounding box center [512, 237] width 181 height 32
click at [457, 200] on select "Current employment status Employed Student Retired Other / prefer not to answer" at bounding box center [512, 198] width 160 height 25
select select "other"
click at [432, 186] on select "Current employment status Employed Student Retired Other / prefer not to answer" at bounding box center [512, 198] width 160 height 25
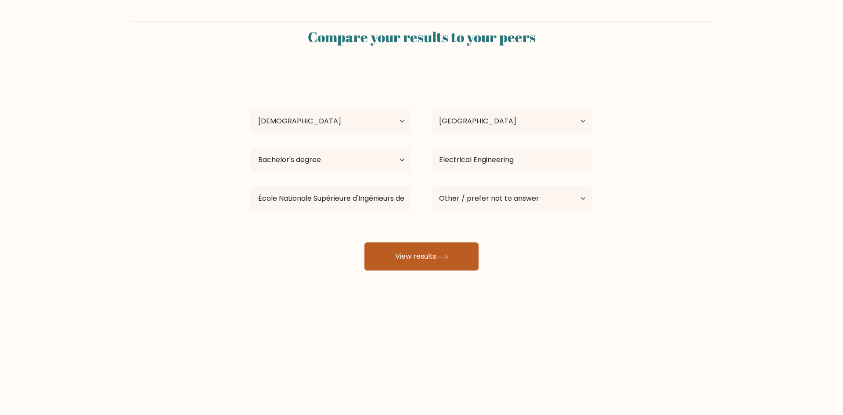
click at [446, 255] on icon at bounding box center [442, 257] width 12 height 5
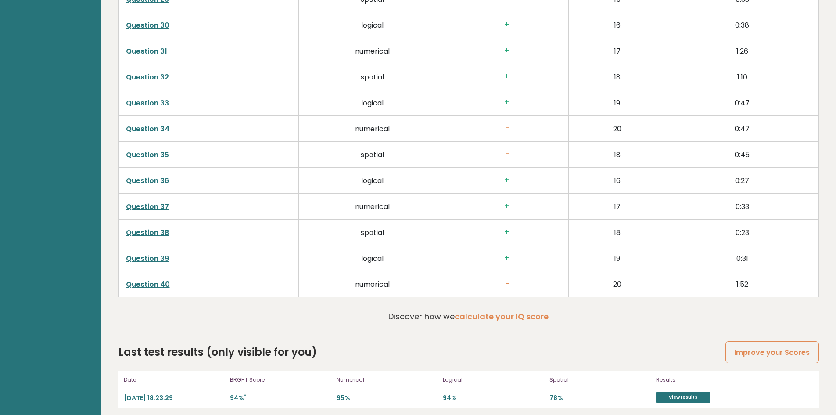
scroll to position [2250, 0]
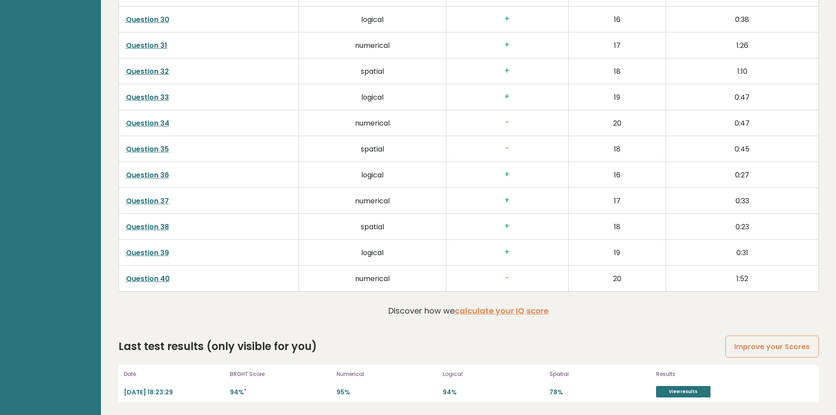
click at [691, 400] on div "Date [DATE] 18:23:29 BRGHT Score 94% * Numerical 95% Logical 94% Spatial 78% Re…" at bounding box center [469, 383] width 701 height 37
click at [687, 395] on link "View results" at bounding box center [683, 391] width 54 height 11
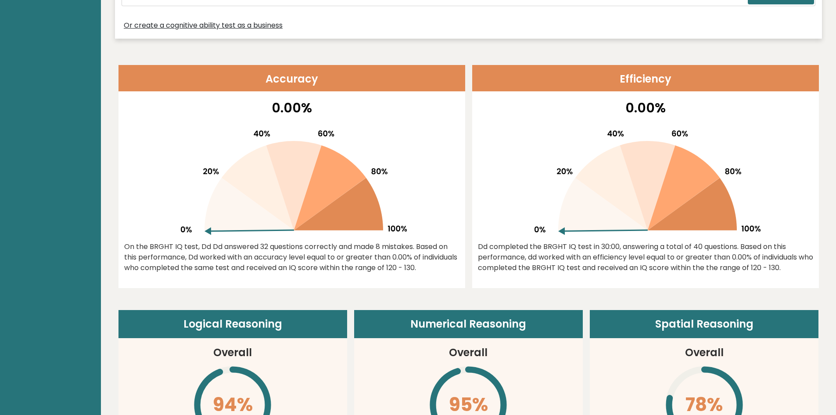
scroll to position [318, 0]
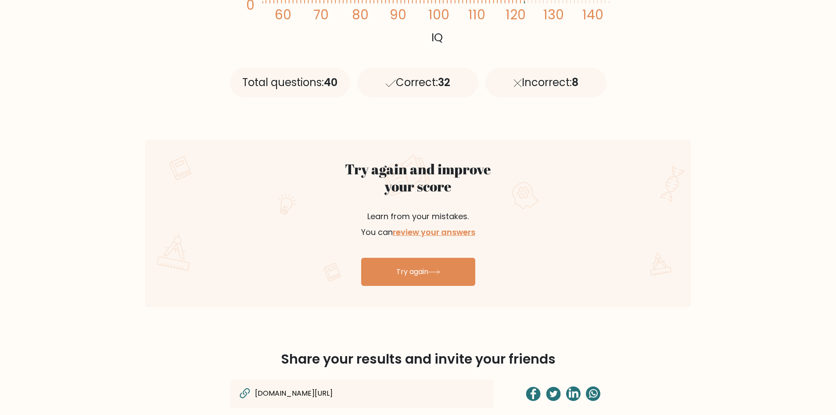
scroll to position [395, 0]
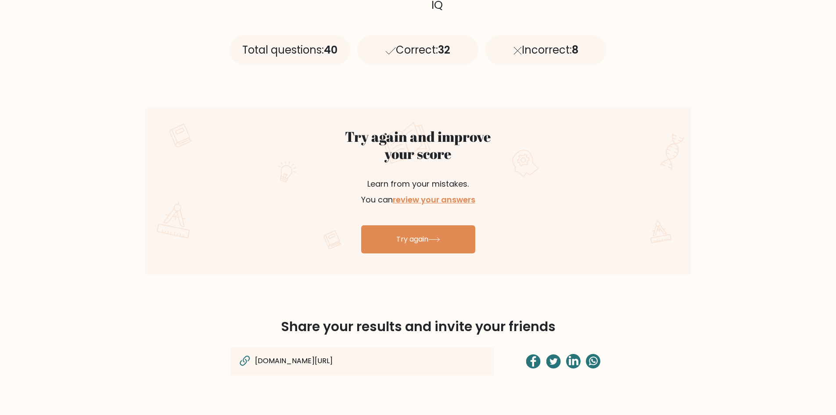
click at [397, 40] on div "Correct: 32" at bounding box center [417, 50] width 121 height 30
click at [526, 50] on div "Incorrect: 8" at bounding box center [546, 50] width 121 height 30
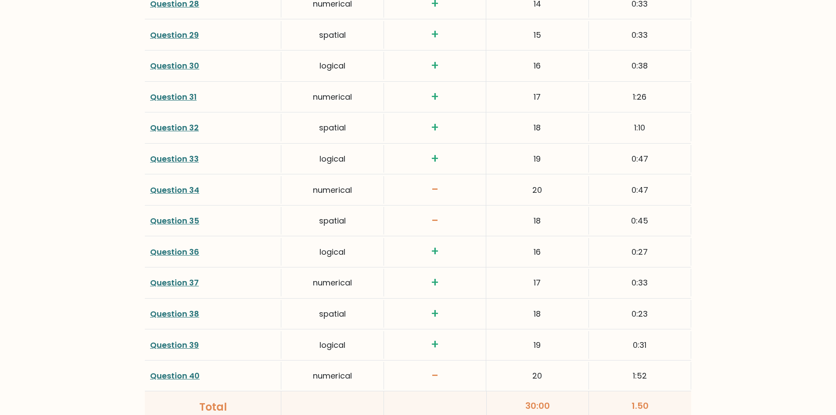
scroll to position [2102, 0]
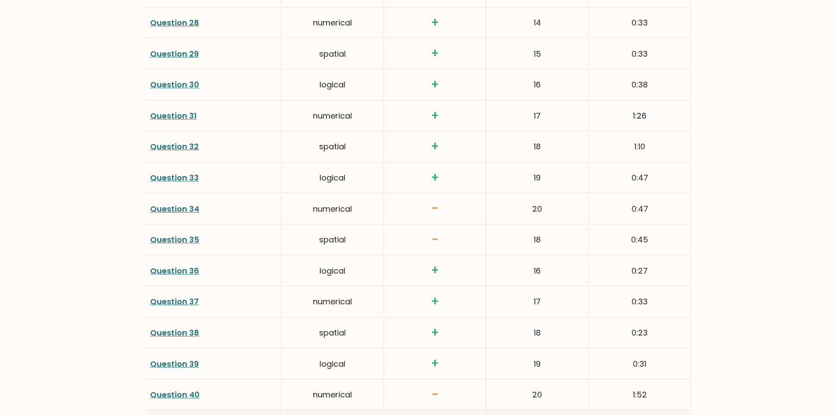
click at [191, 211] on link "Question 34" at bounding box center [174, 208] width 49 height 11
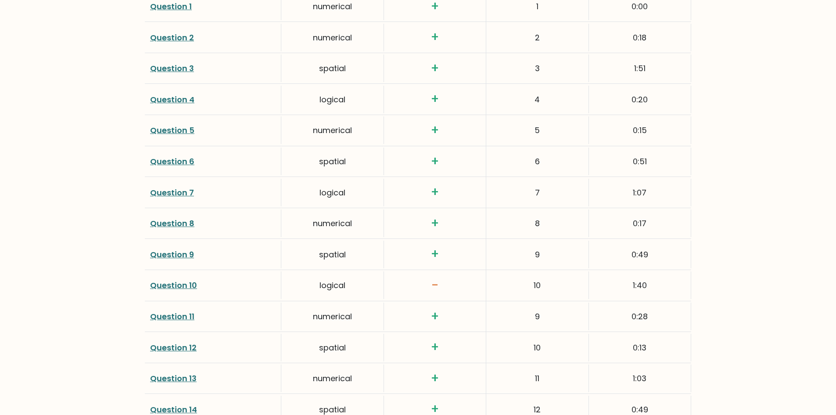
scroll to position [1312, 0]
click at [182, 252] on link "Question 10" at bounding box center [173, 254] width 47 height 11
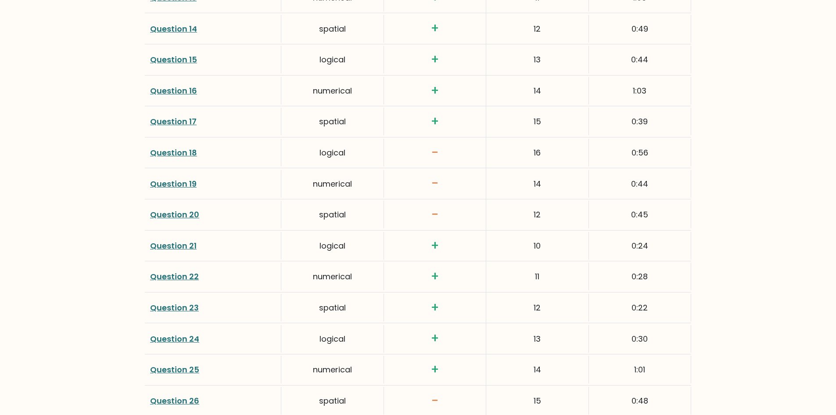
scroll to position [1663, 0]
click at [190, 185] on link "Question 19" at bounding box center [173, 182] width 47 height 11
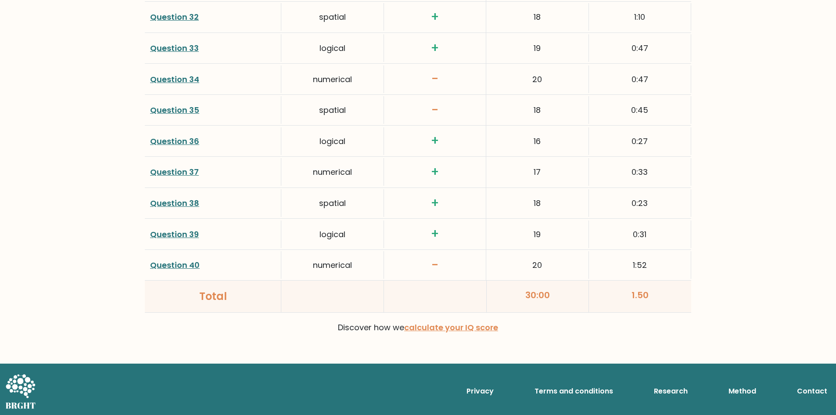
scroll to position [2234, 0]
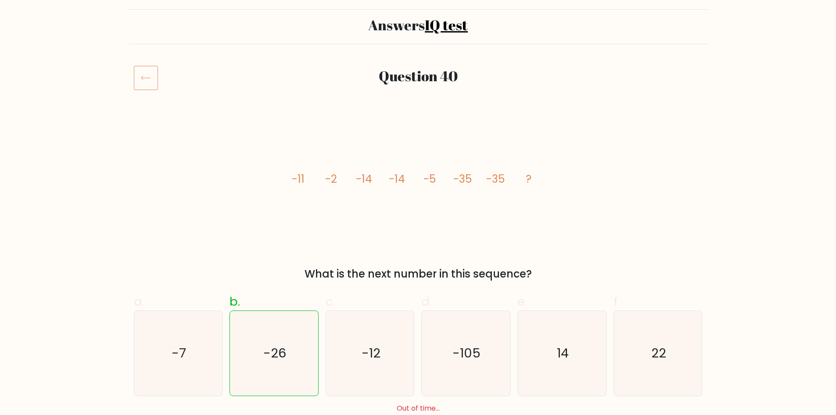
scroll to position [44, 0]
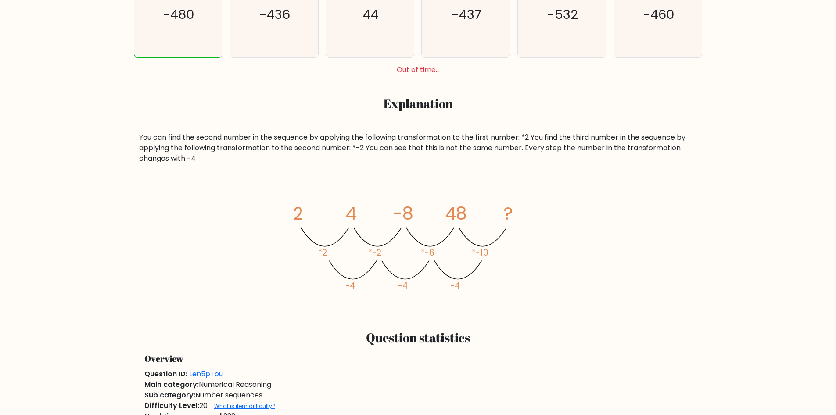
scroll to position [395, 0]
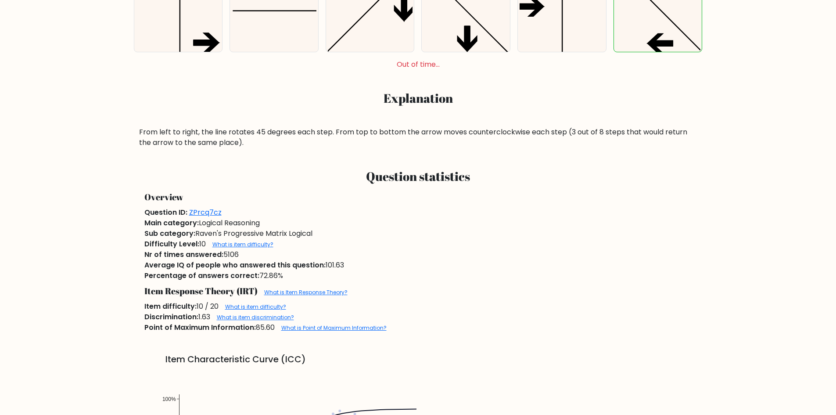
scroll to position [307, 0]
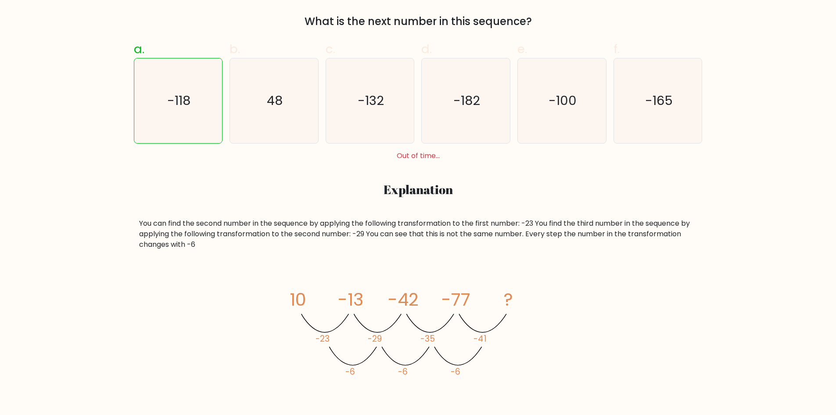
scroll to position [351, 0]
